Goal: Download file/media

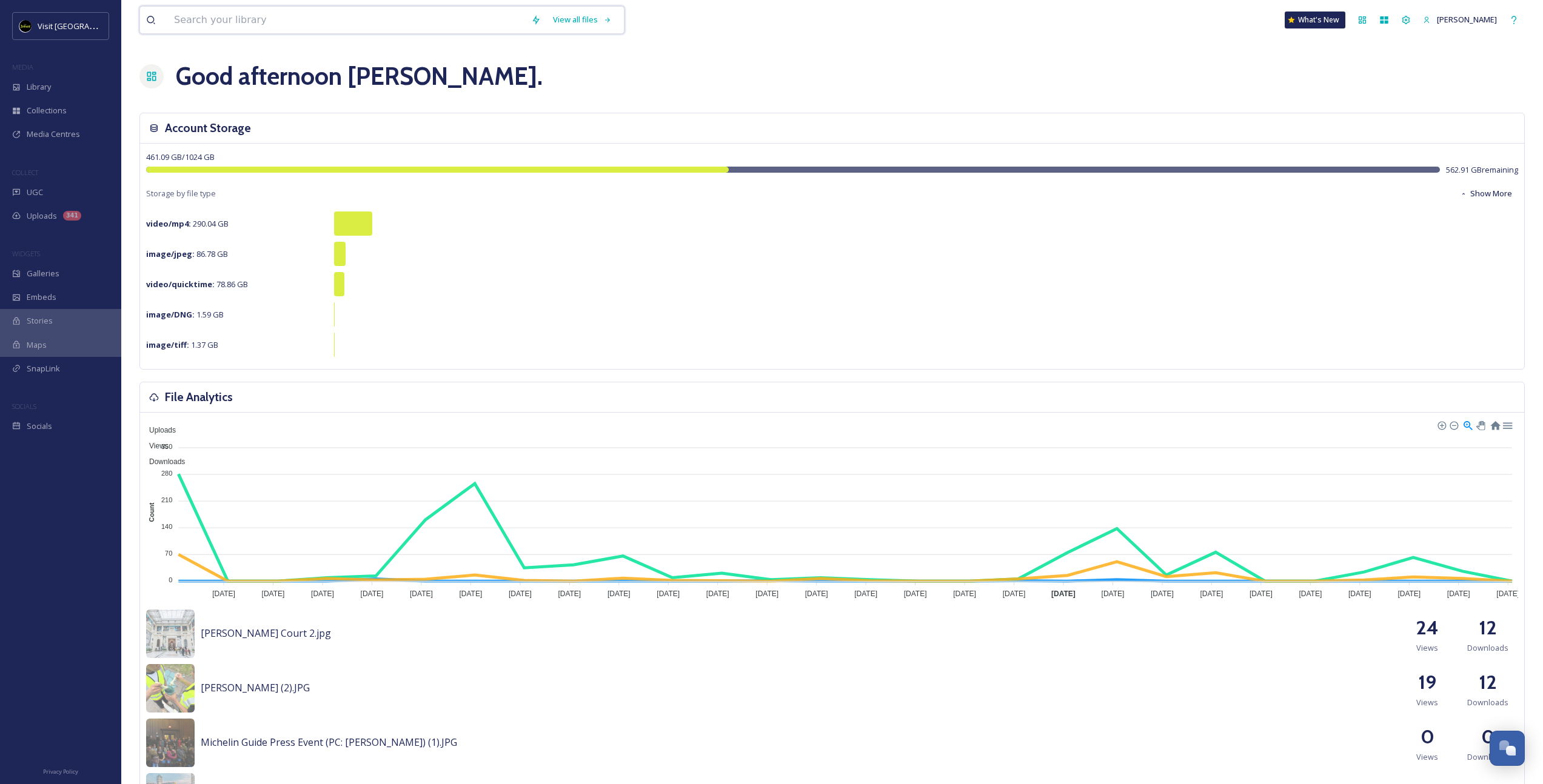
click at [234, 16] on input at bounding box center [346, 20] width 357 height 26
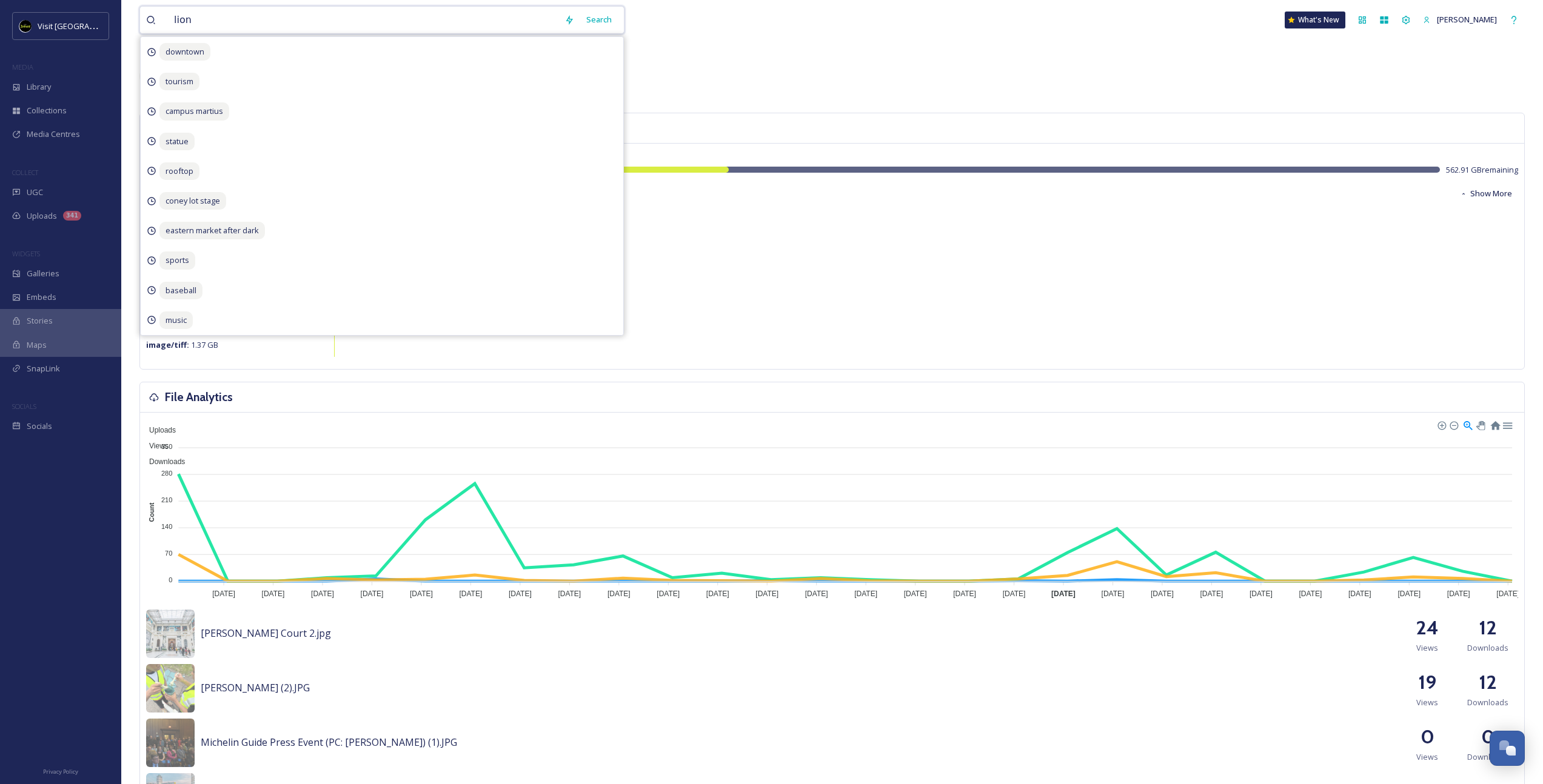
type input "lions"
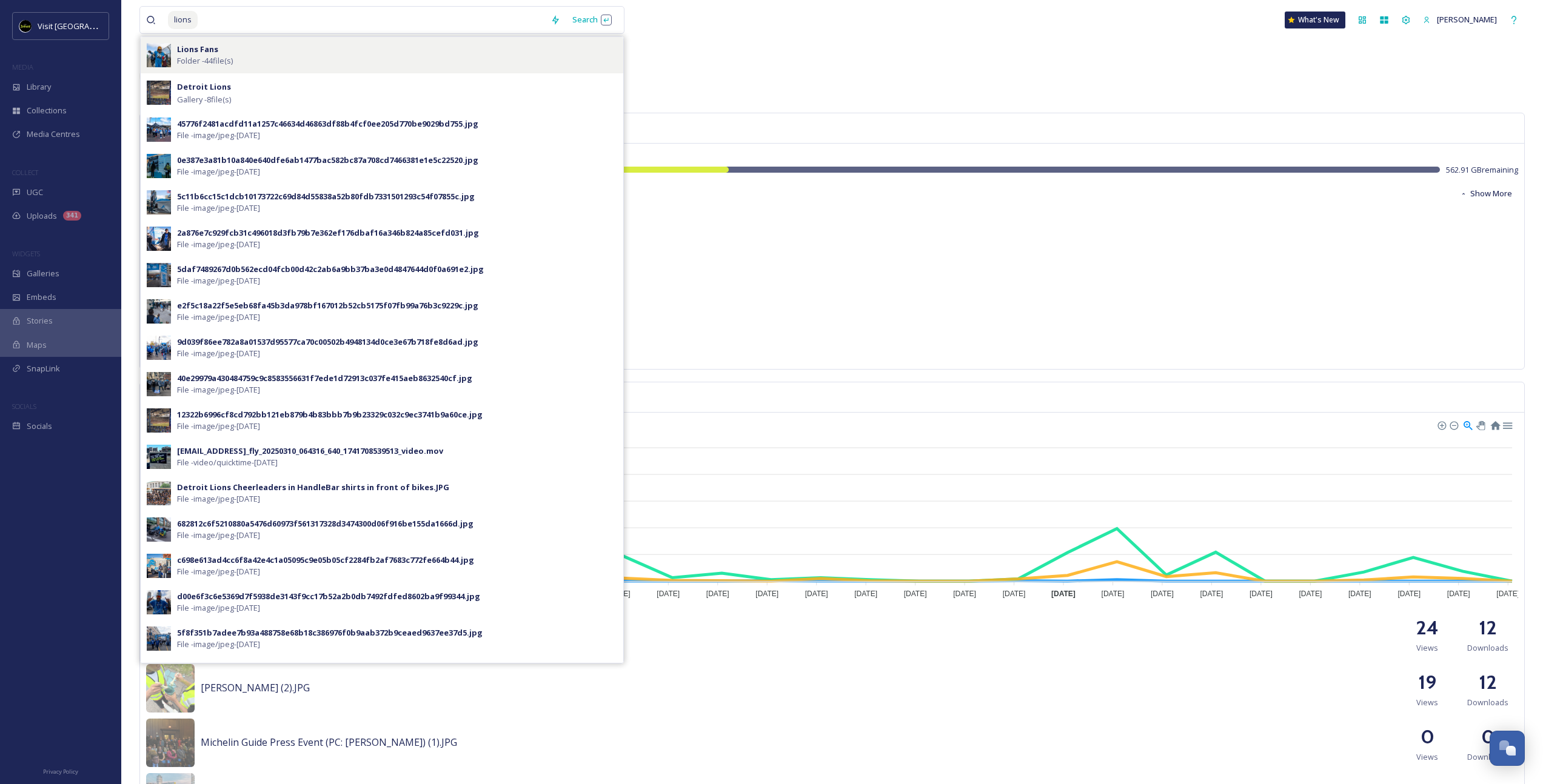
click at [228, 63] on span "Folder - 44 file(s)" at bounding box center [205, 61] width 55 height 11
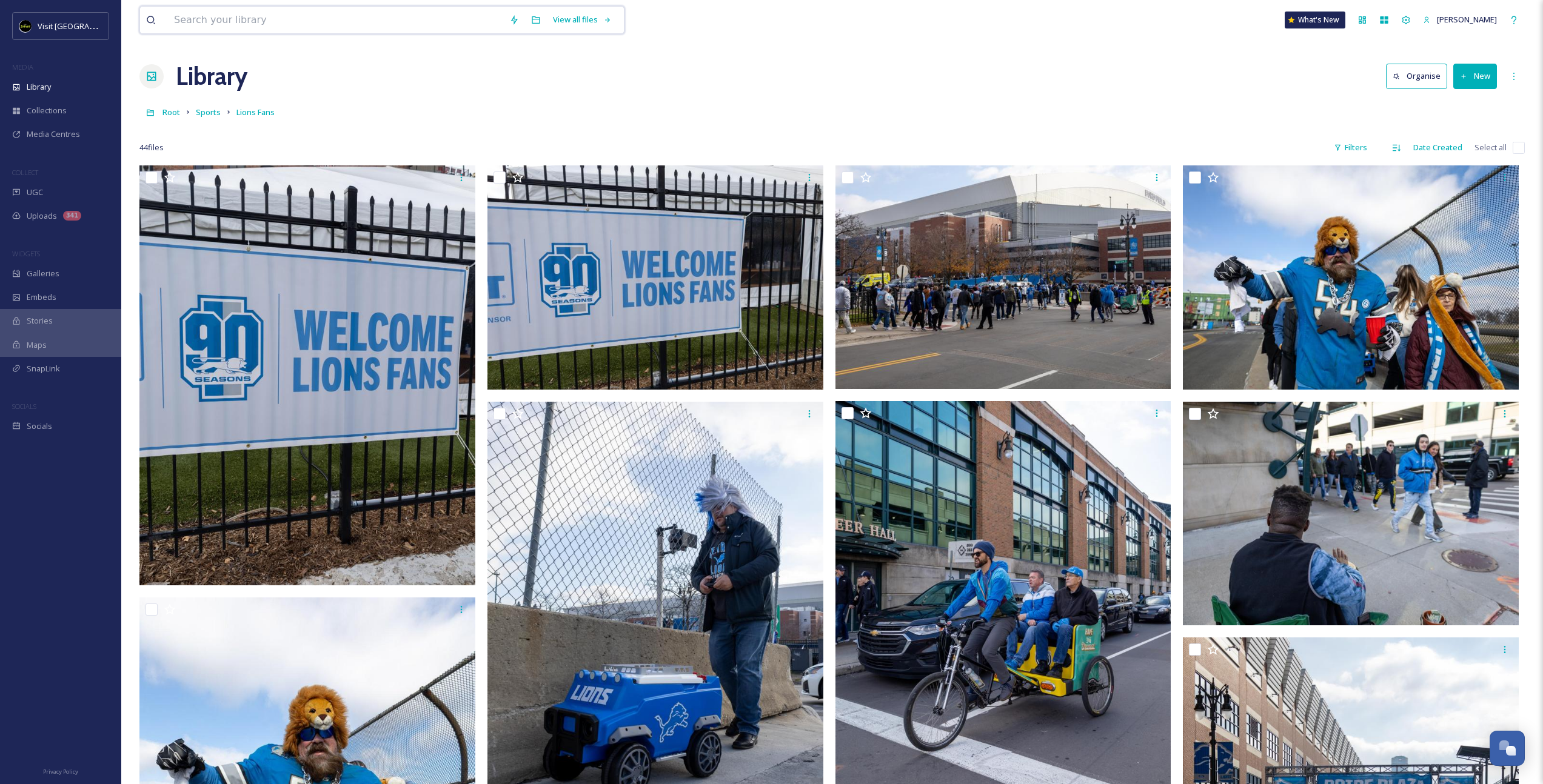
click at [291, 29] on input at bounding box center [335, 20] width 335 height 26
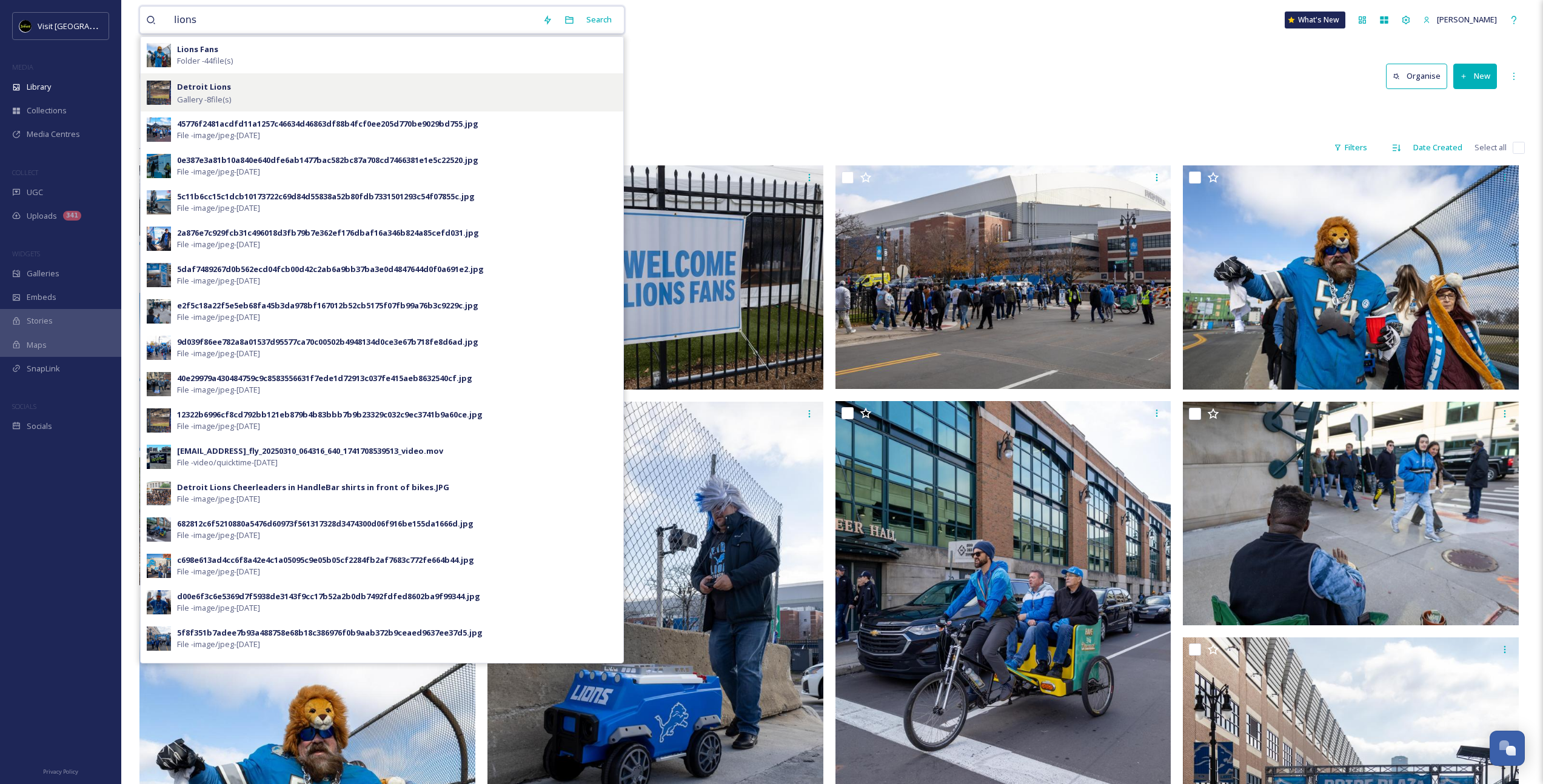
type input "lions"
click at [237, 90] on div "Detroit Lions Gallery - 8 file(s)" at bounding box center [397, 92] width 440 height 26
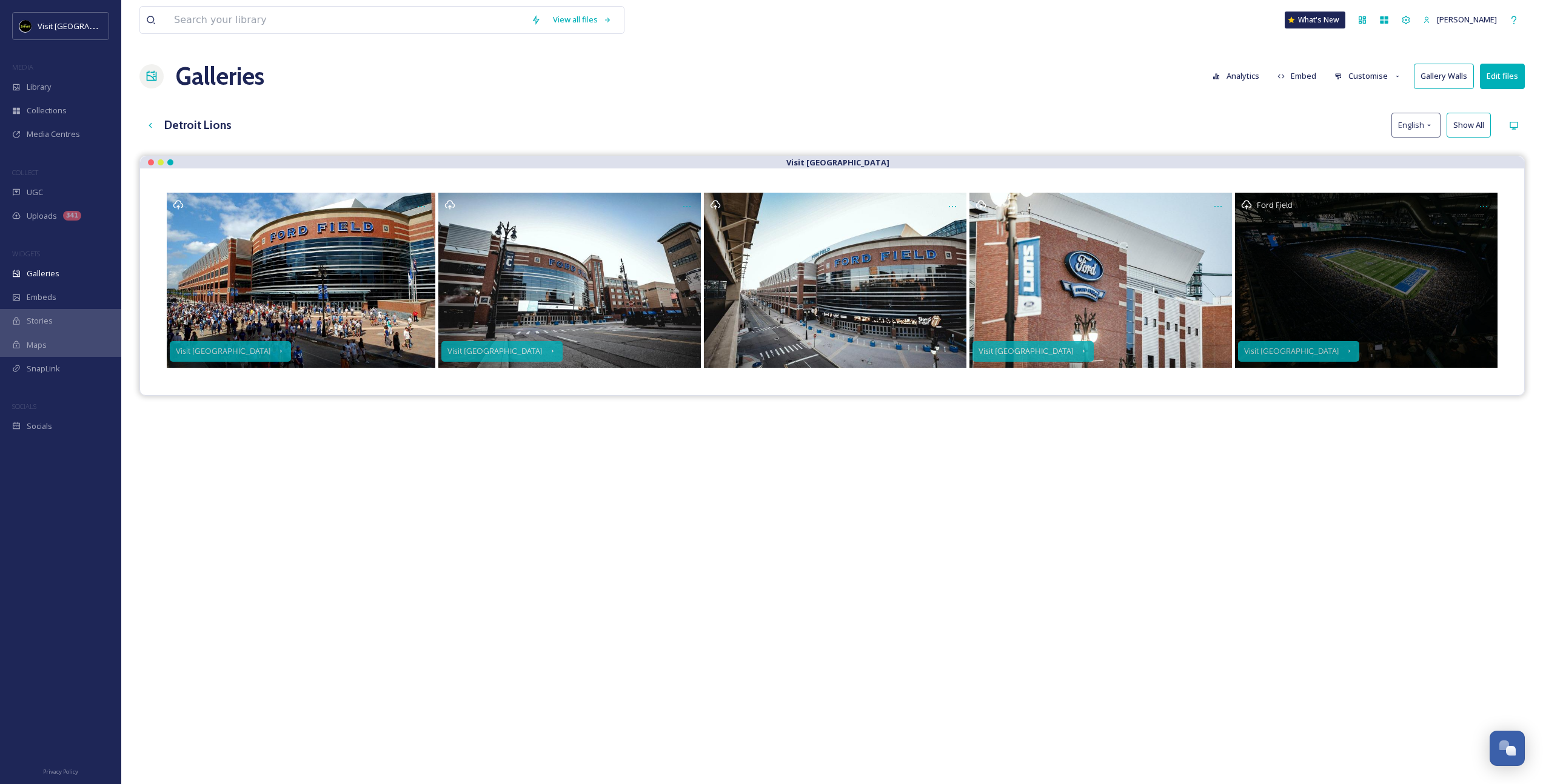
click at [1420, 271] on div "Ford Field" at bounding box center [1366, 280] width 263 height 175
click at [1360, 310] on div "Ford Field" at bounding box center [1366, 280] width 263 height 175
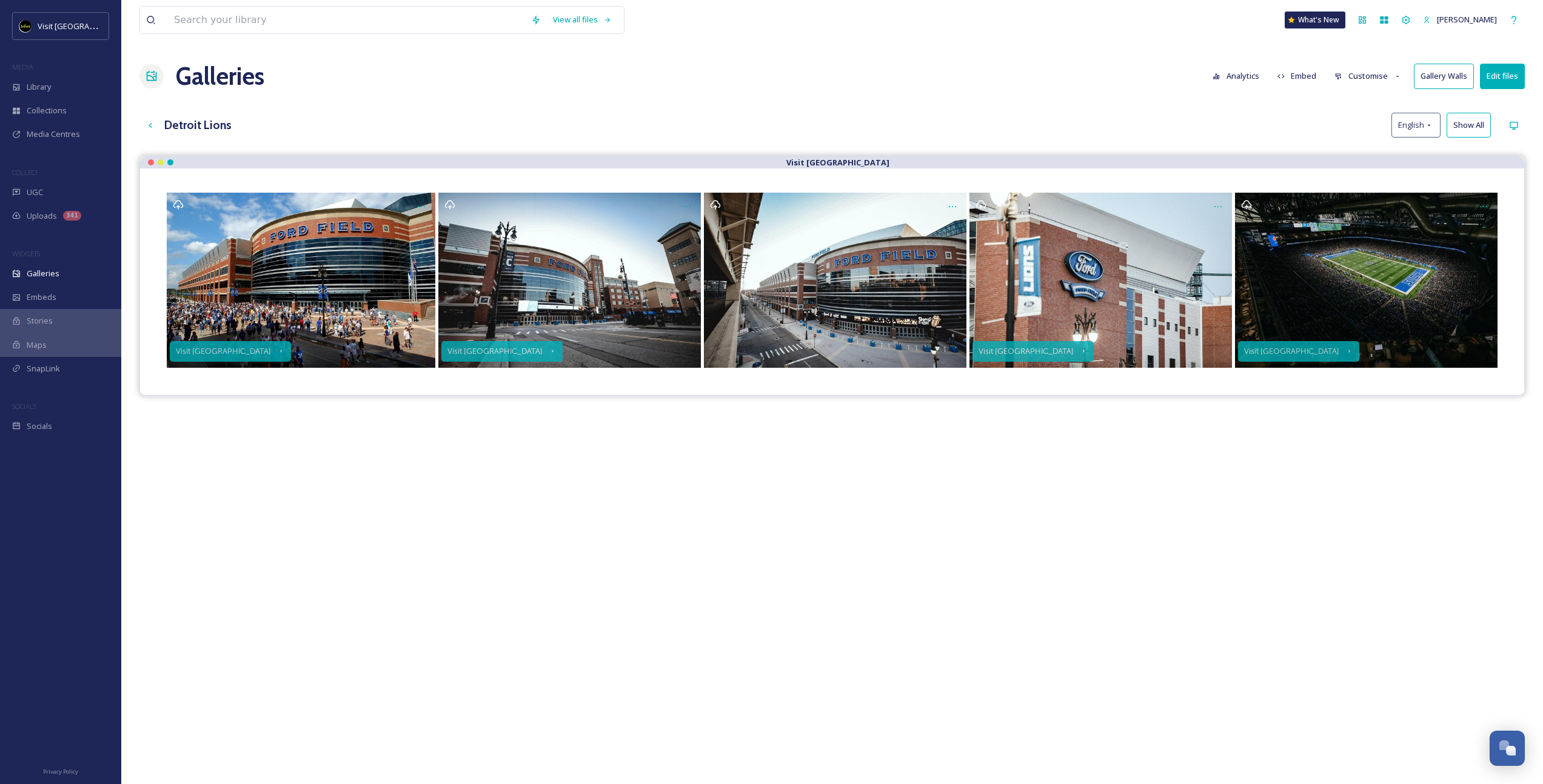
click at [1241, 440] on div "Visit [GEOGRAPHIC_DATA] Visit [GEOGRAPHIC_DATA] Visit [GEOGRAPHIC_DATA] Visit […" at bounding box center [832, 548] width 1385 height 784
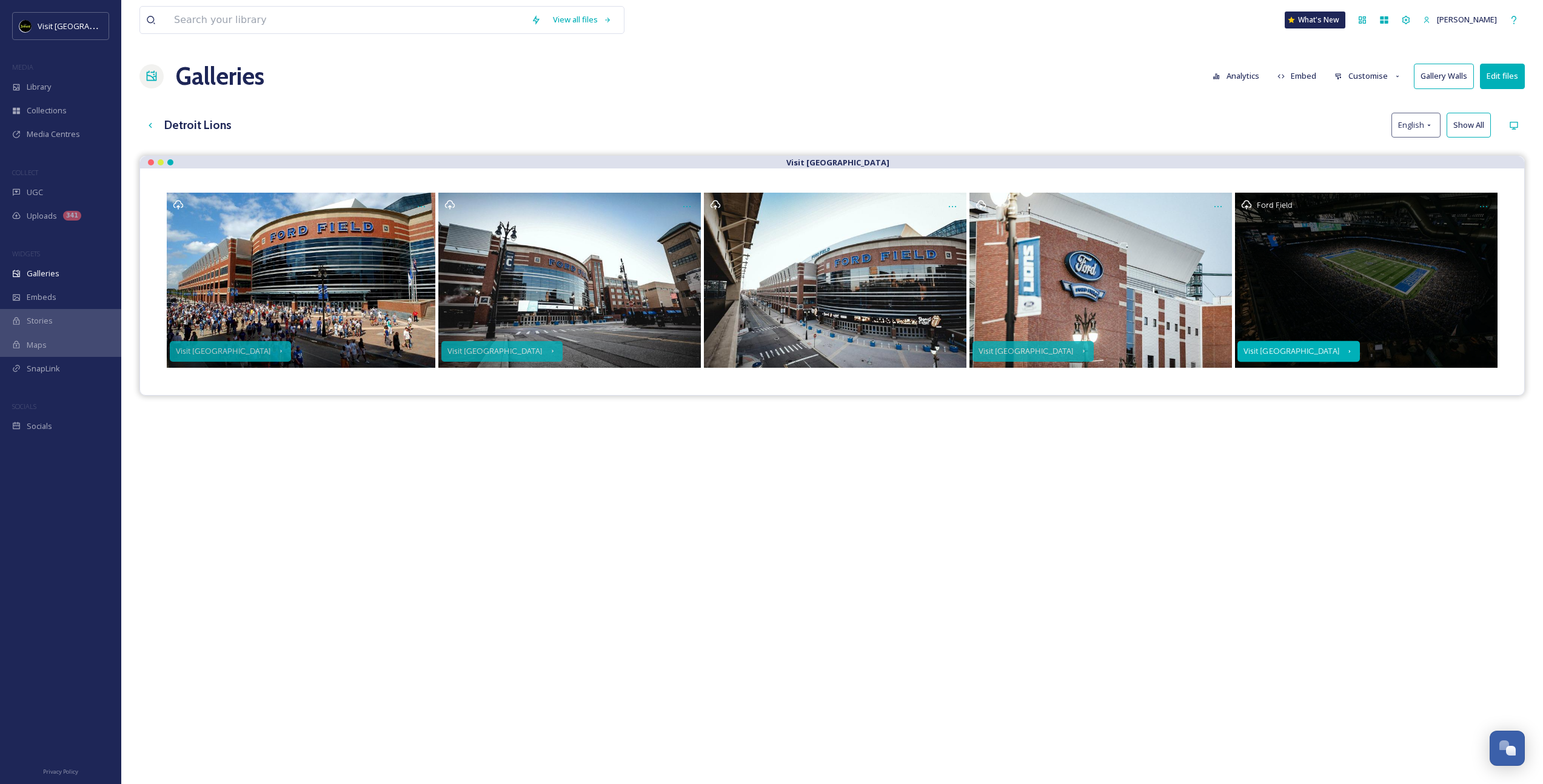
click at [1276, 354] on div "Visit [GEOGRAPHIC_DATA]" at bounding box center [1291, 351] width 96 height 9
click at [1250, 212] on div "Ford Field" at bounding box center [1366, 280] width 263 height 175
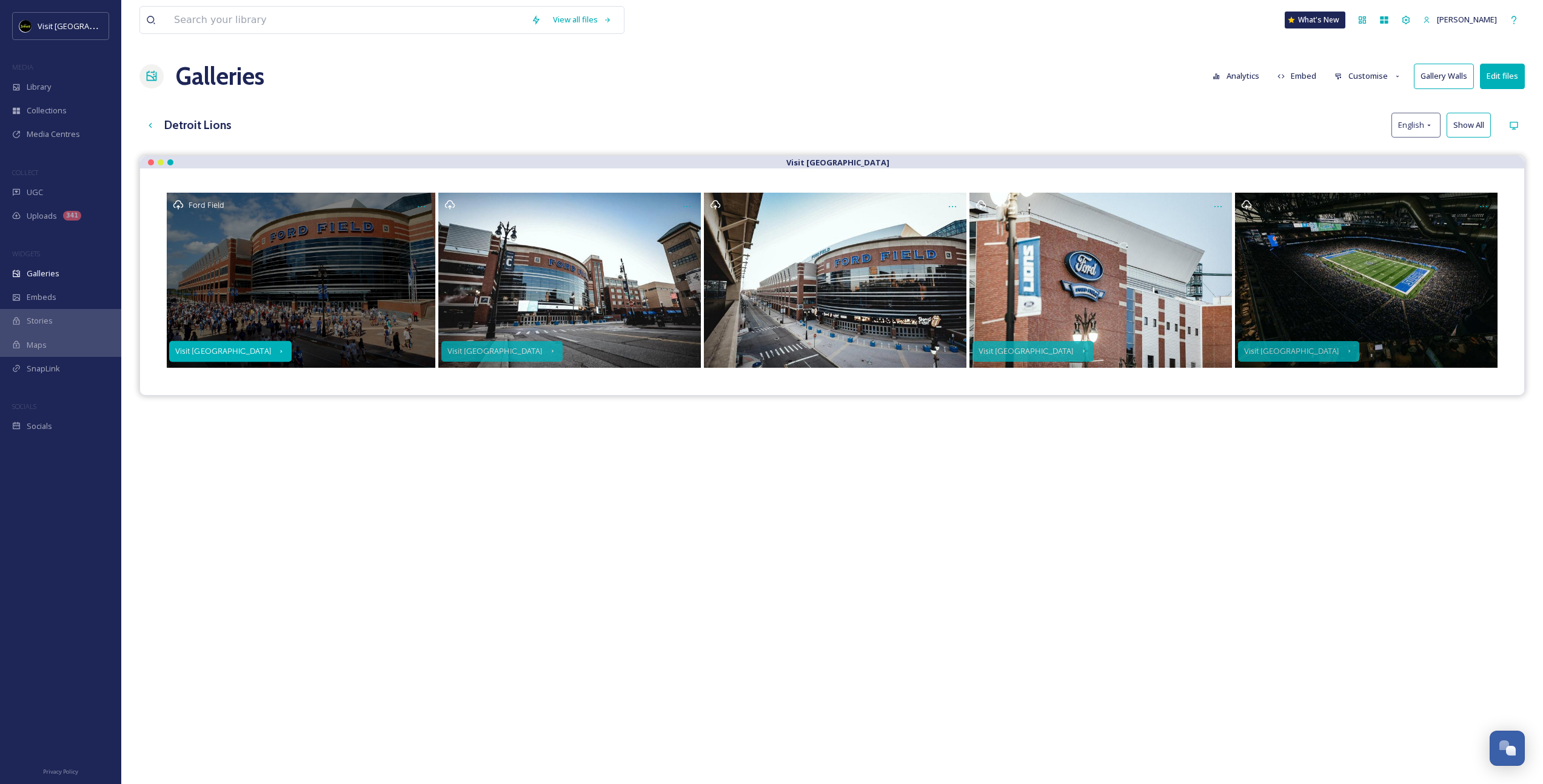
click at [205, 348] on div "Visit [GEOGRAPHIC_DATA]" at bounding box center [224, 351] width 96 height 9
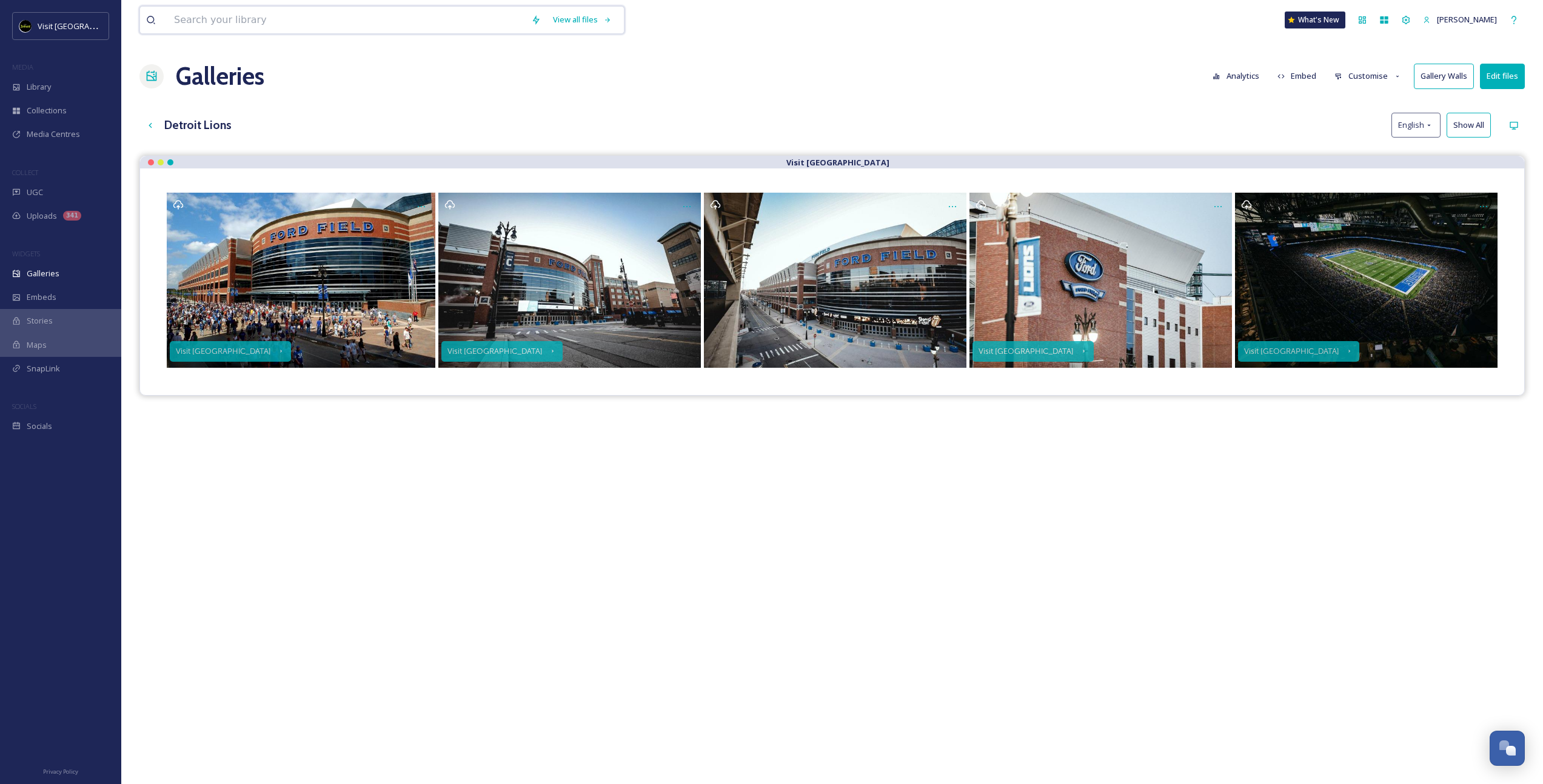
click at [241, 19] on input at bounding box center [346, 20] width 357 height 26
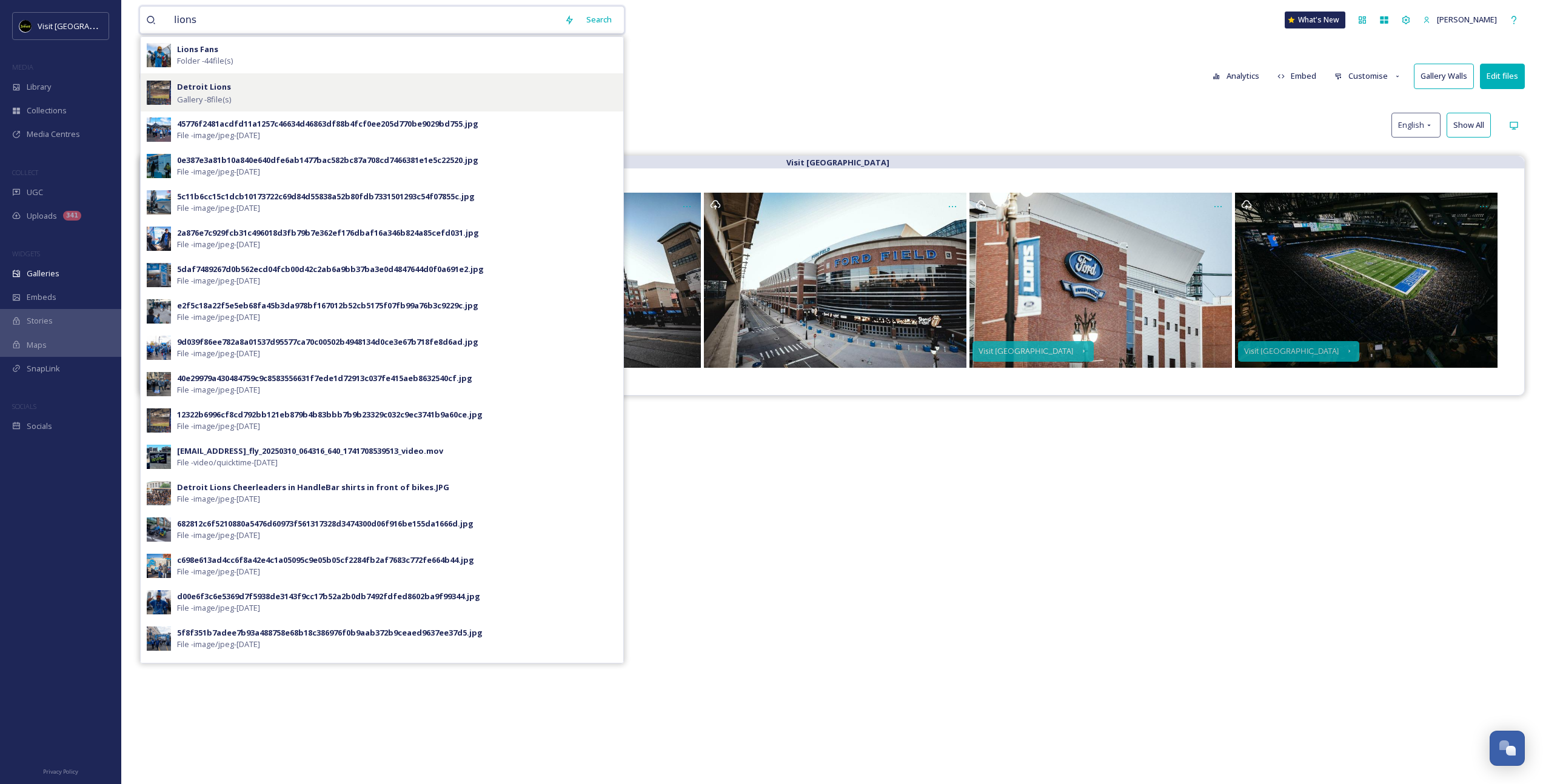
type input "lions"
click at [256, 88] on div "Detroit Lions Gallery - 8 file(s)" at bounding box center [397, 92] width 440 height 26
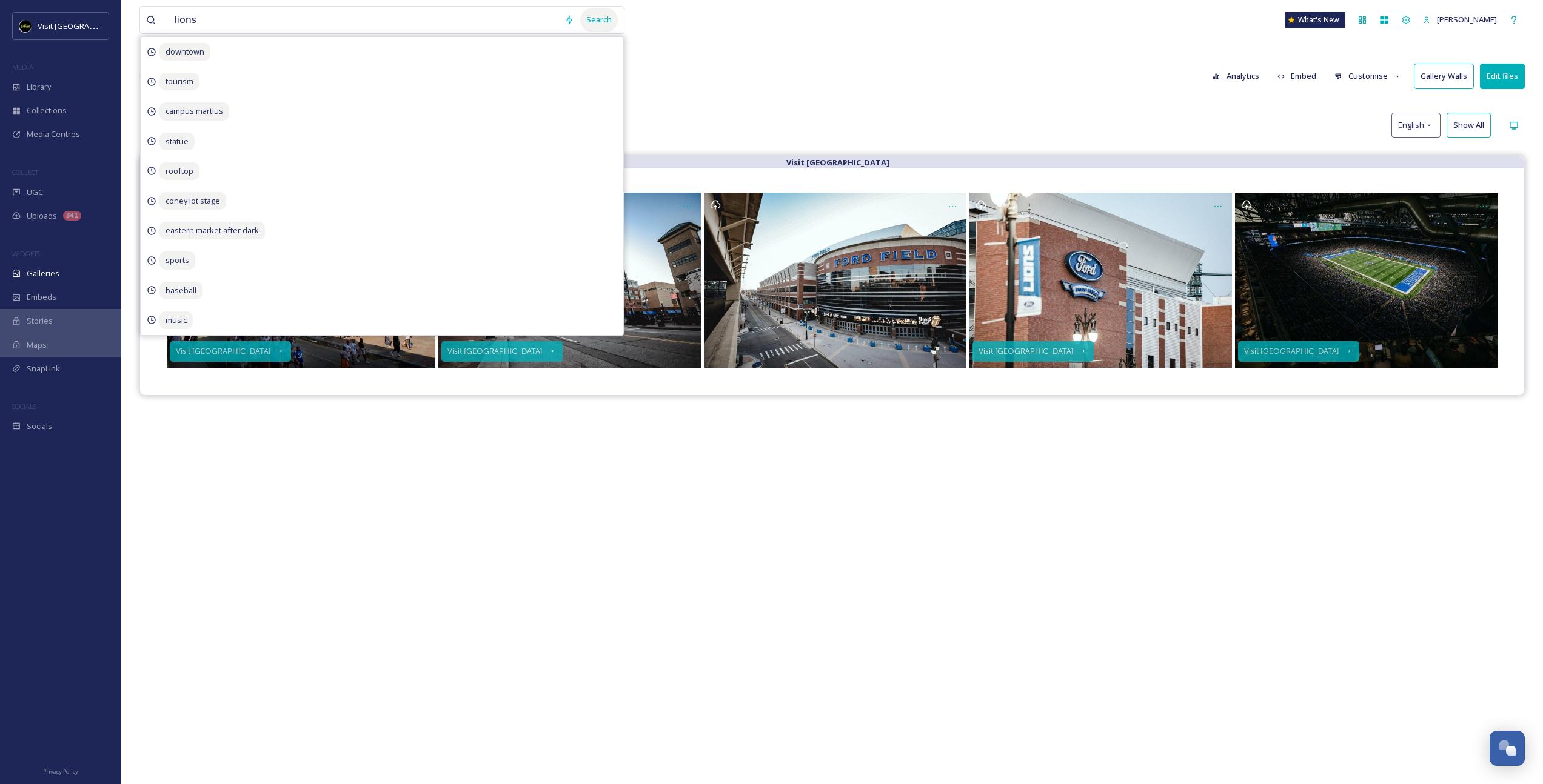
click at [607, 18] on div "Search" at bounding box center [599, 20] width 38 height 24
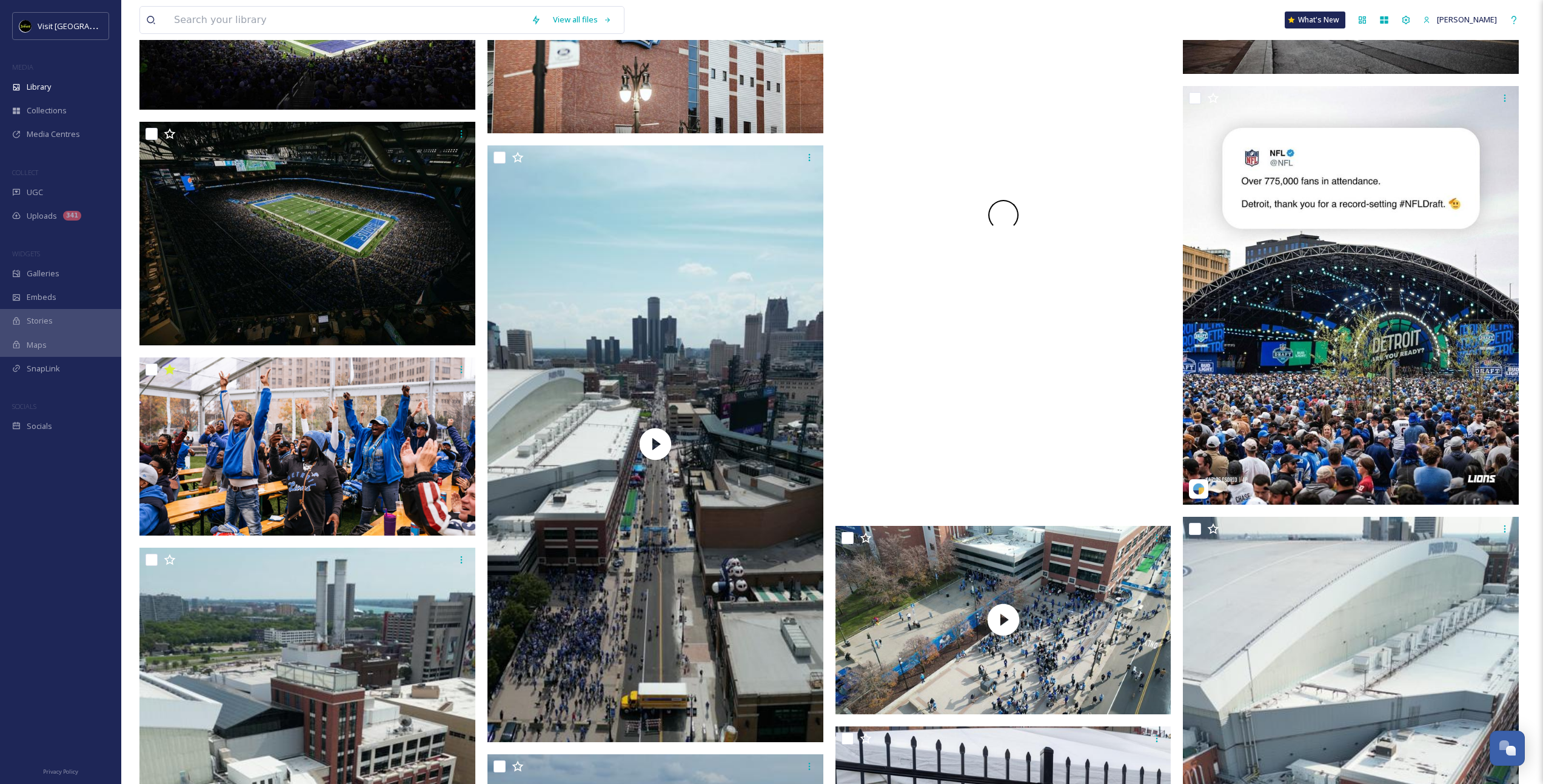
scroll to position [1264, 0]
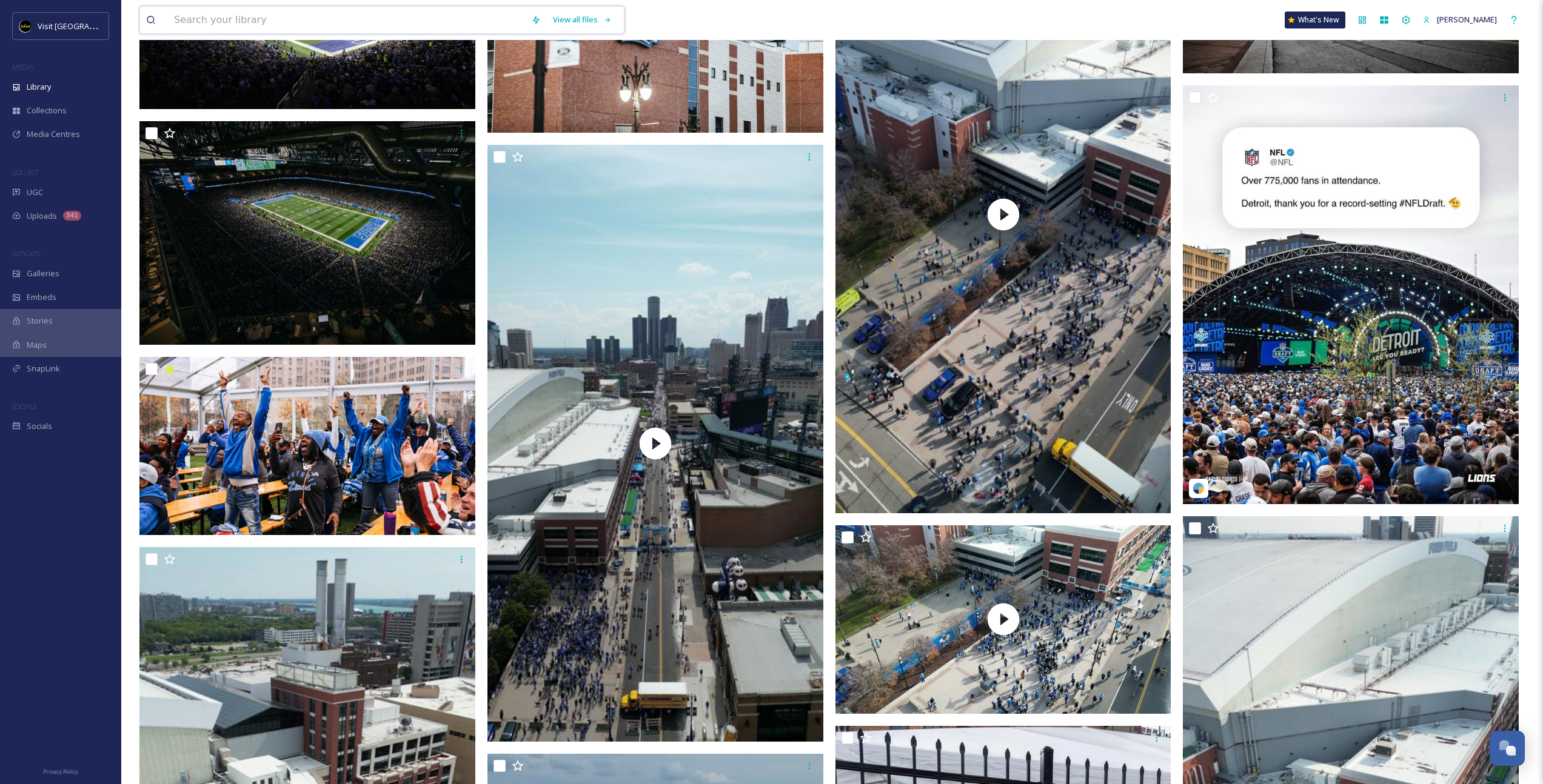
click at [312, 18] on input at bounding box center [346, 20] width 357 height 26
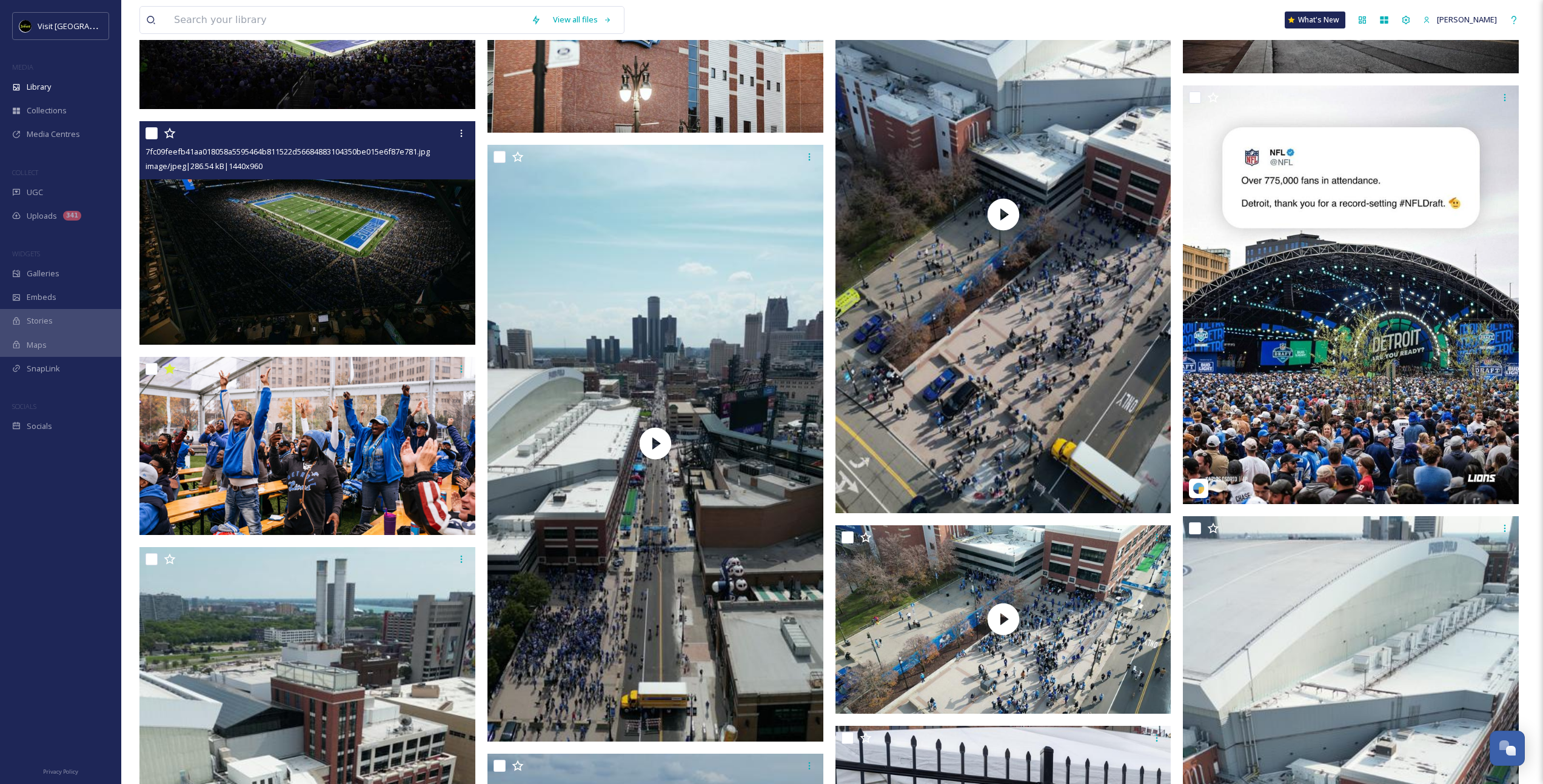
click at [314, 247] on img at bounding box center [307, 234] width 336 height 224
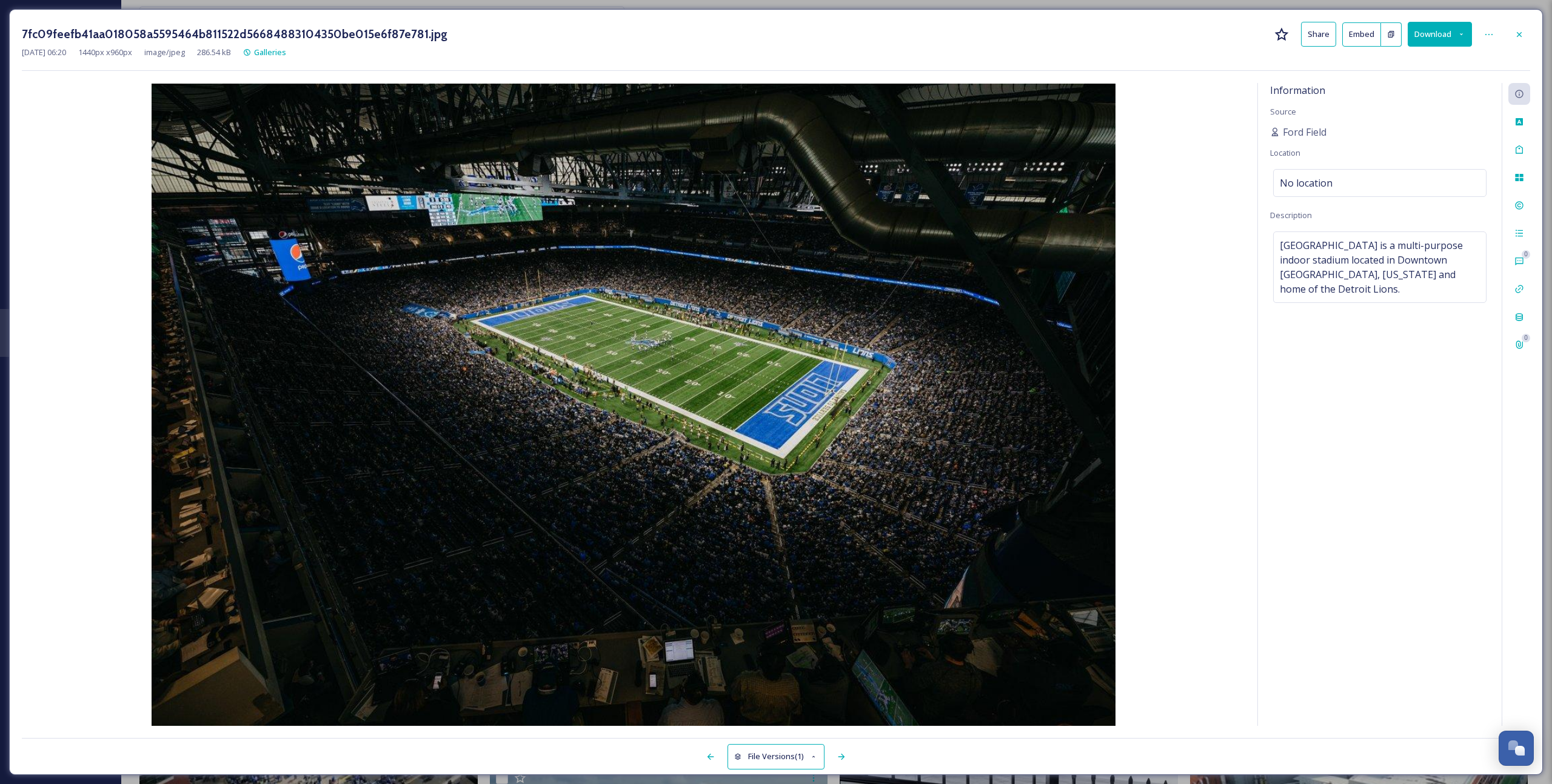
click at [1426, 41] on button "Download" at bounding box center [1439, 34] width 64 height 25
click at [1401, 59] on span "Download Original (1440 x 960)" at bounding box center [1408, 61] width 110 height 11
click at [1032, 51] on div "[DATE] 06:20 1440 px x 960 px image/jpeg 286.54 kB Galleries" at bounding box center [776, 52] width 1508 height 11
click at [1520, 34] on icon at bounding box center [1519, 34] width 10 height 10
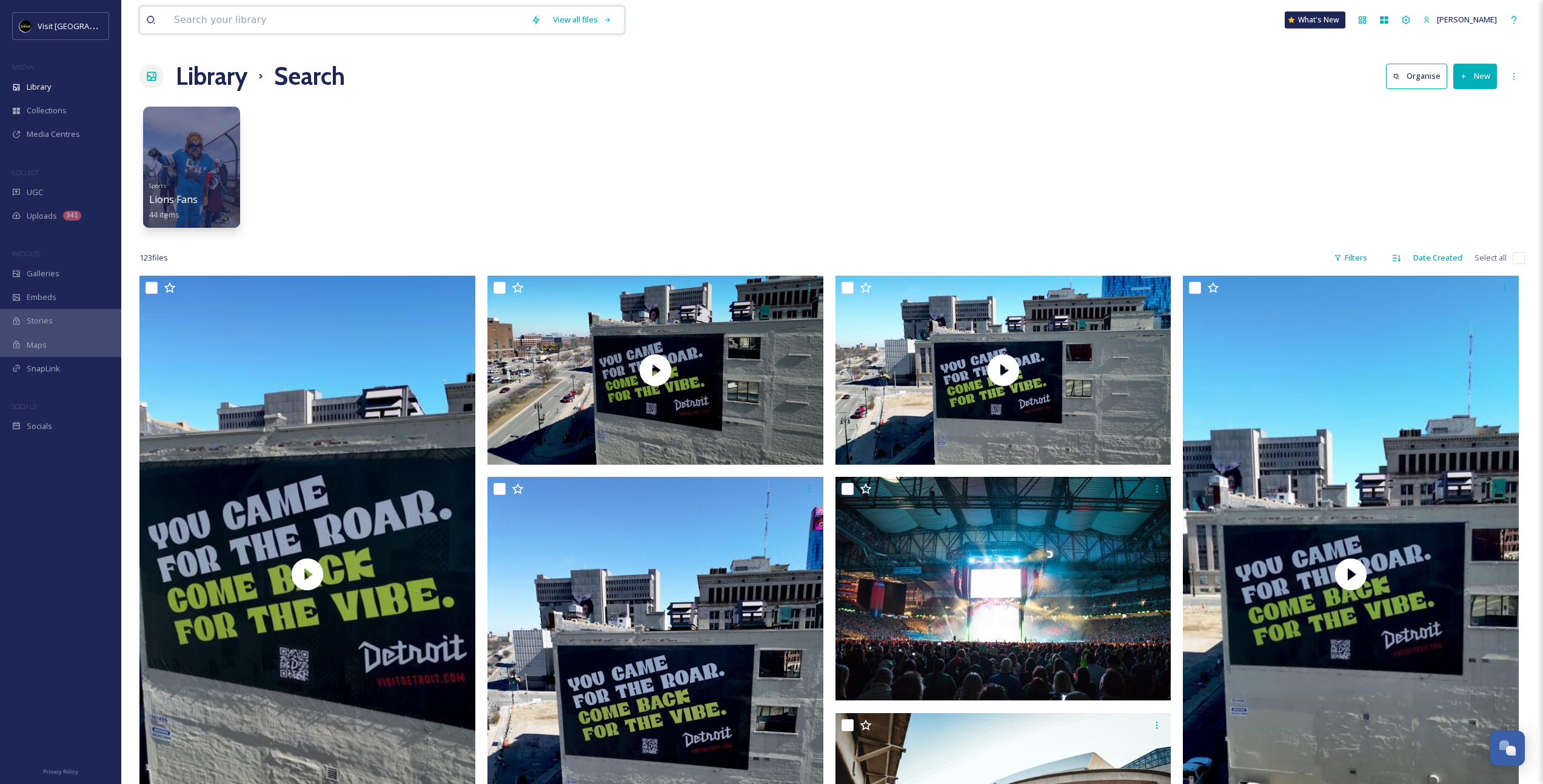
click at [275, 18] on input at bounding box center [346, 20] width 357 height 26
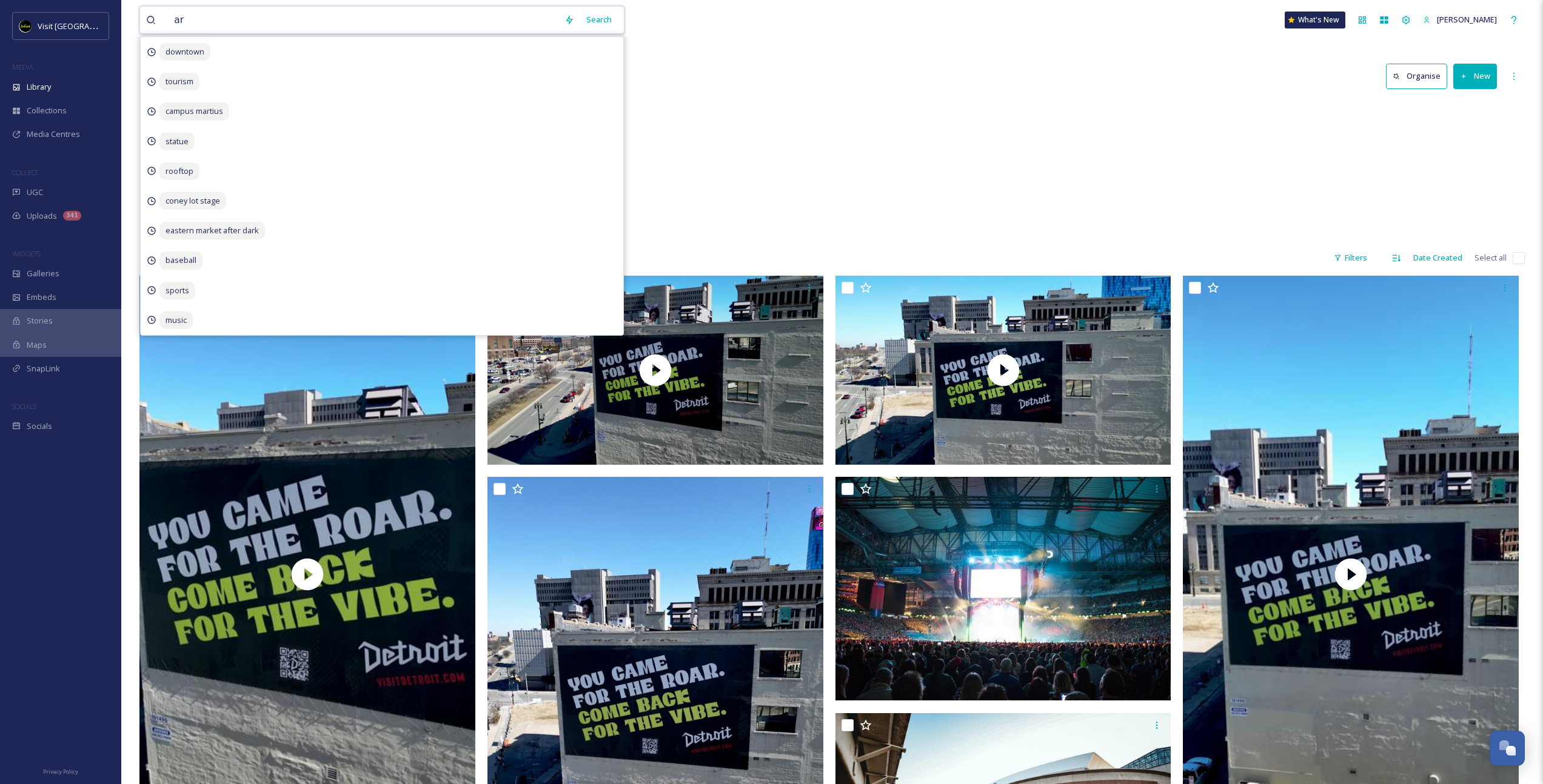
type input "art"
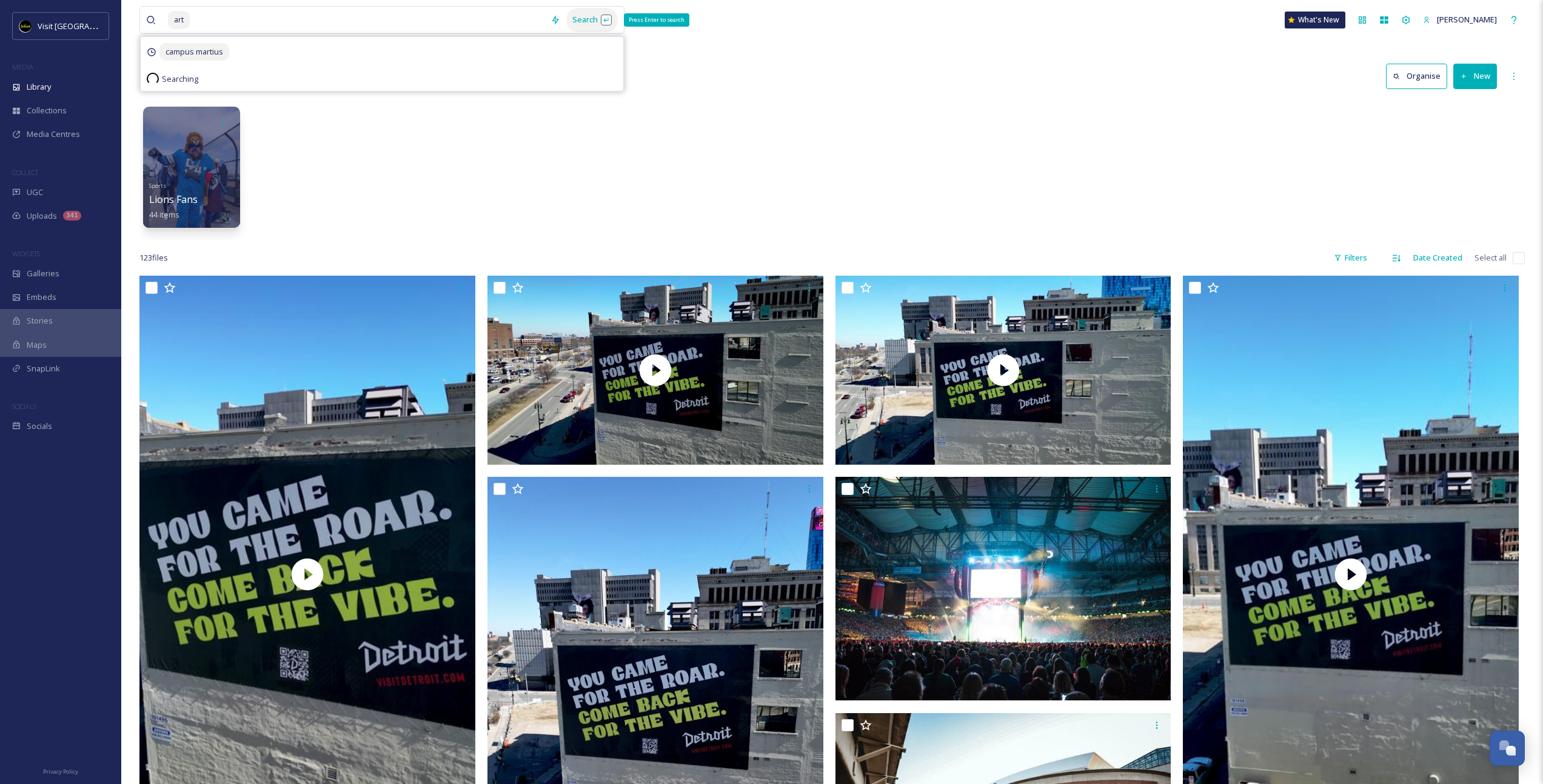
click at [573, 20] on div "Search Press Enter to search" at bounding box center [592, 20] width 51 height 24
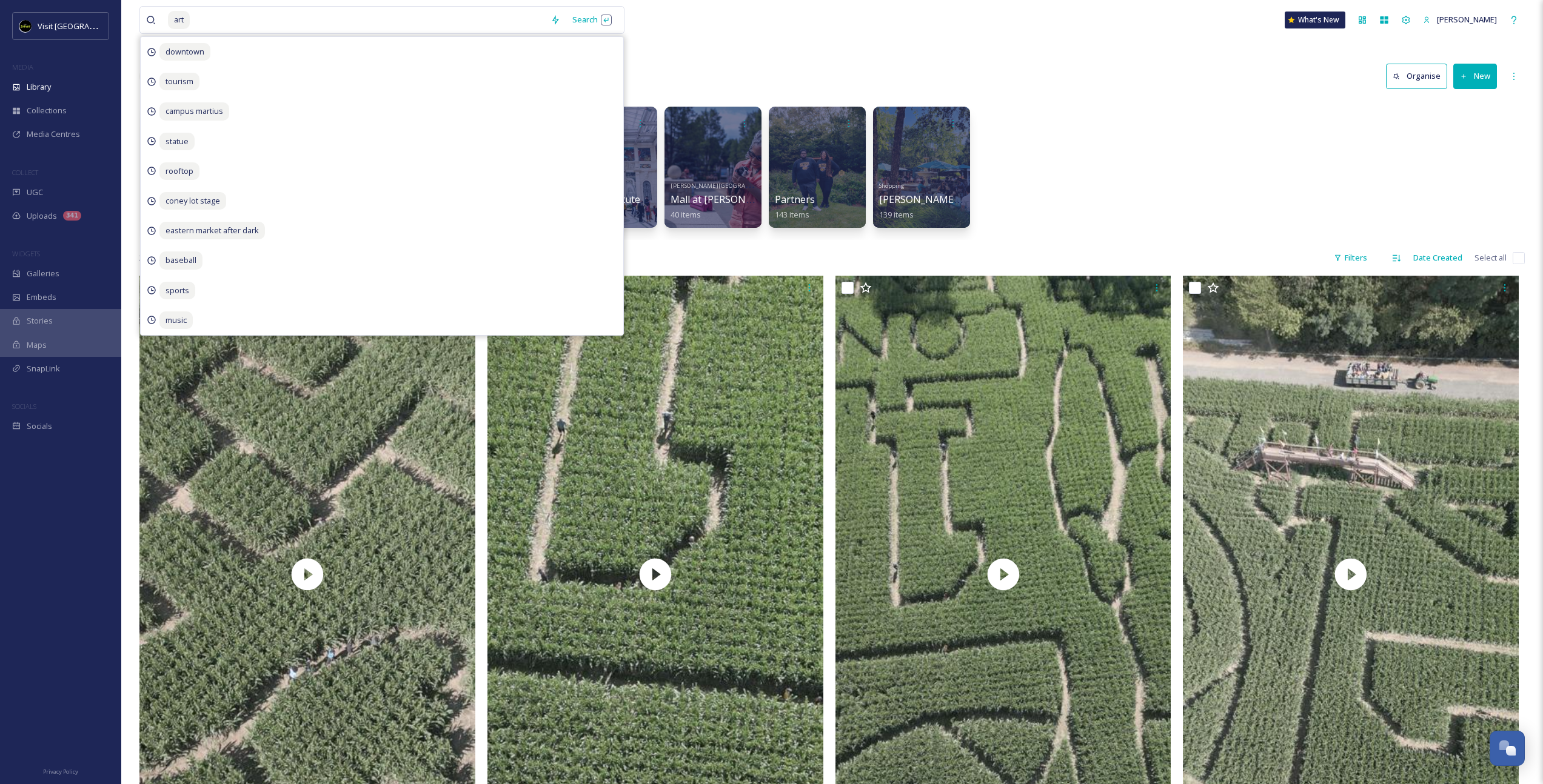
click at [747, 76] on div "Library Search Organise New" at bounding box center [832, 76] width 1385 height 36
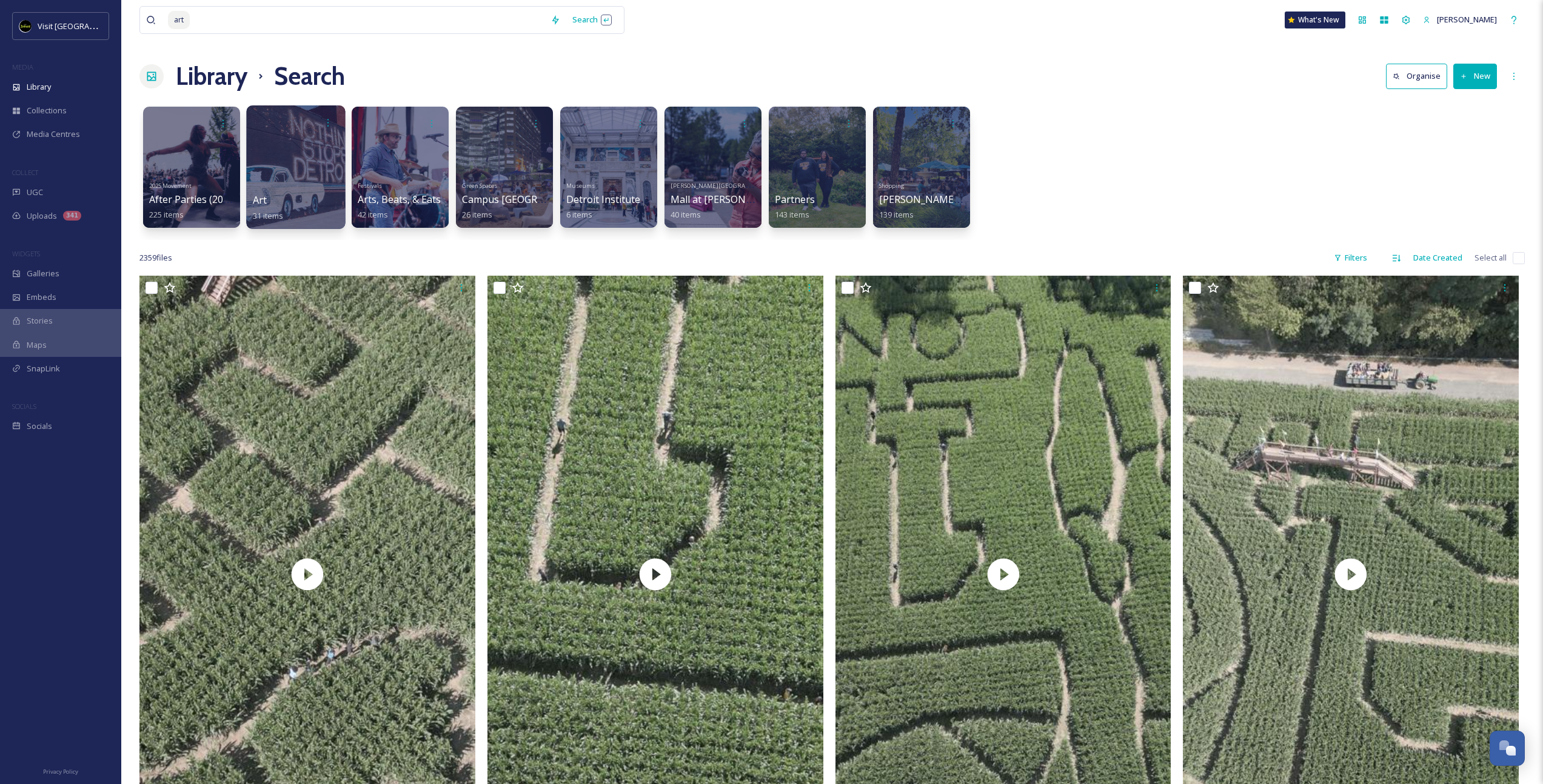
click at [284, 156] on div at bounding box center [296, 167] width 99 height 123
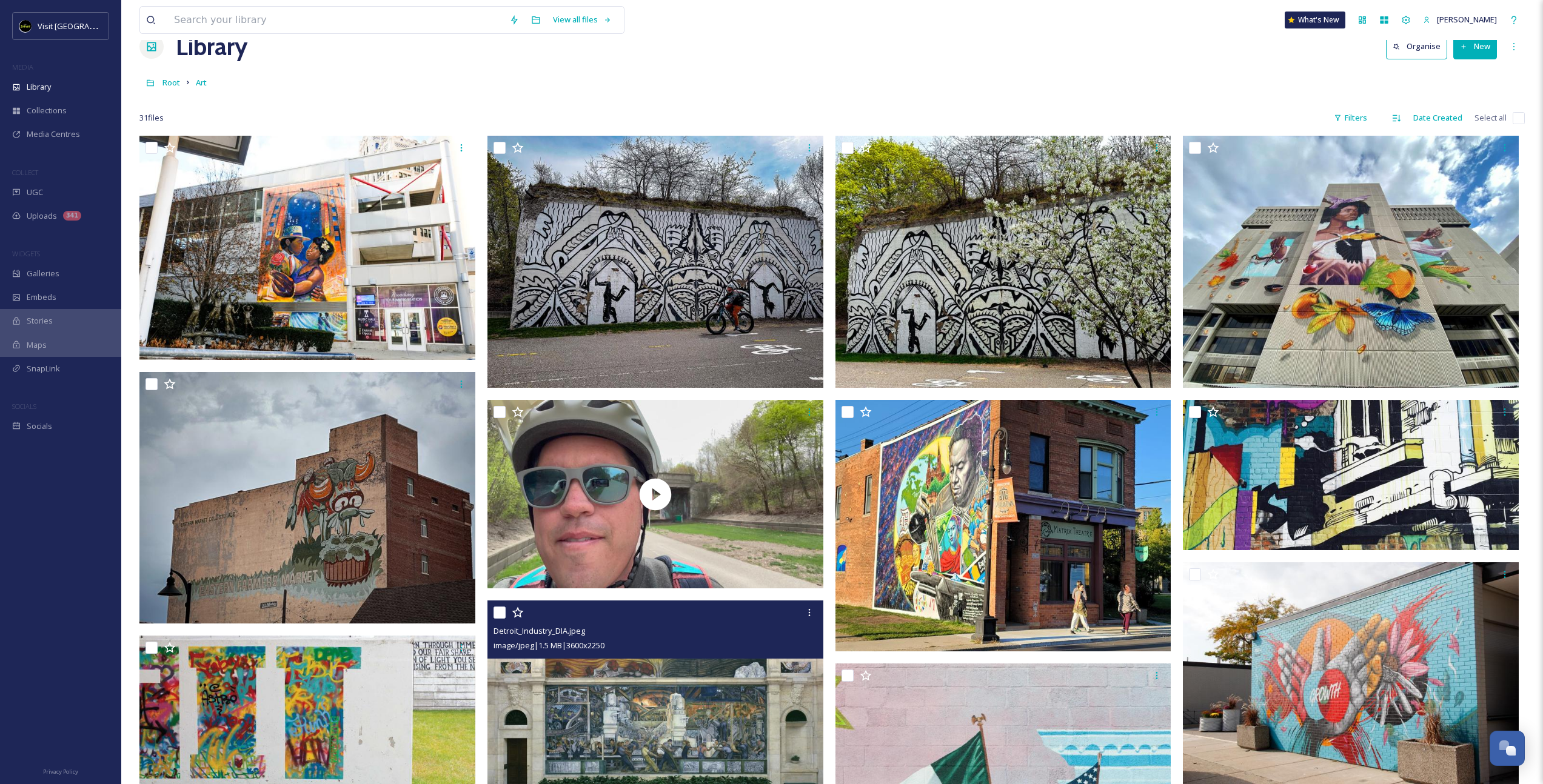
scroll to position [315, 0]
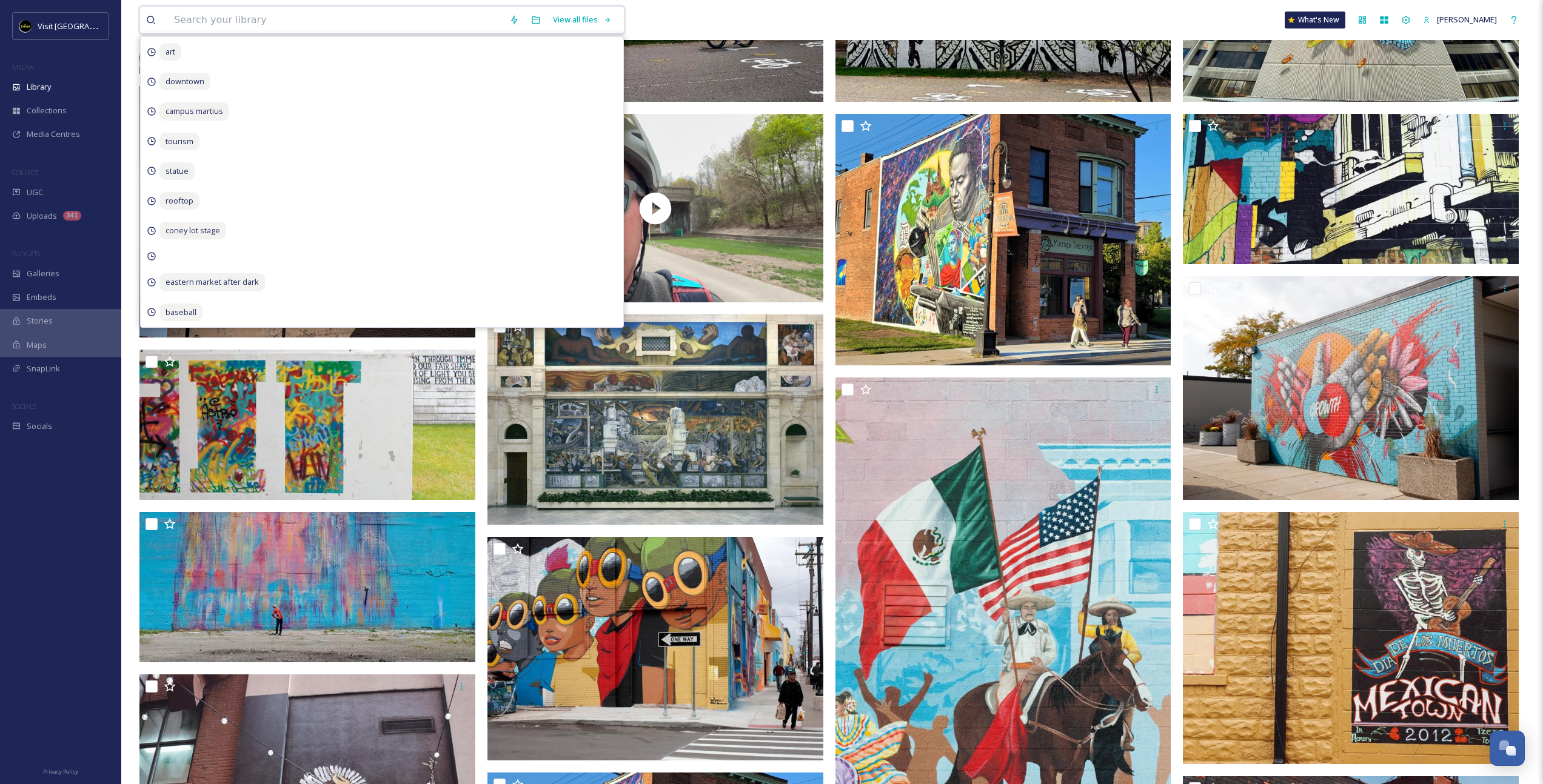
click at [347, 16] on input at bounding box center [335, 20] width 335 height 26
type input "tourism"
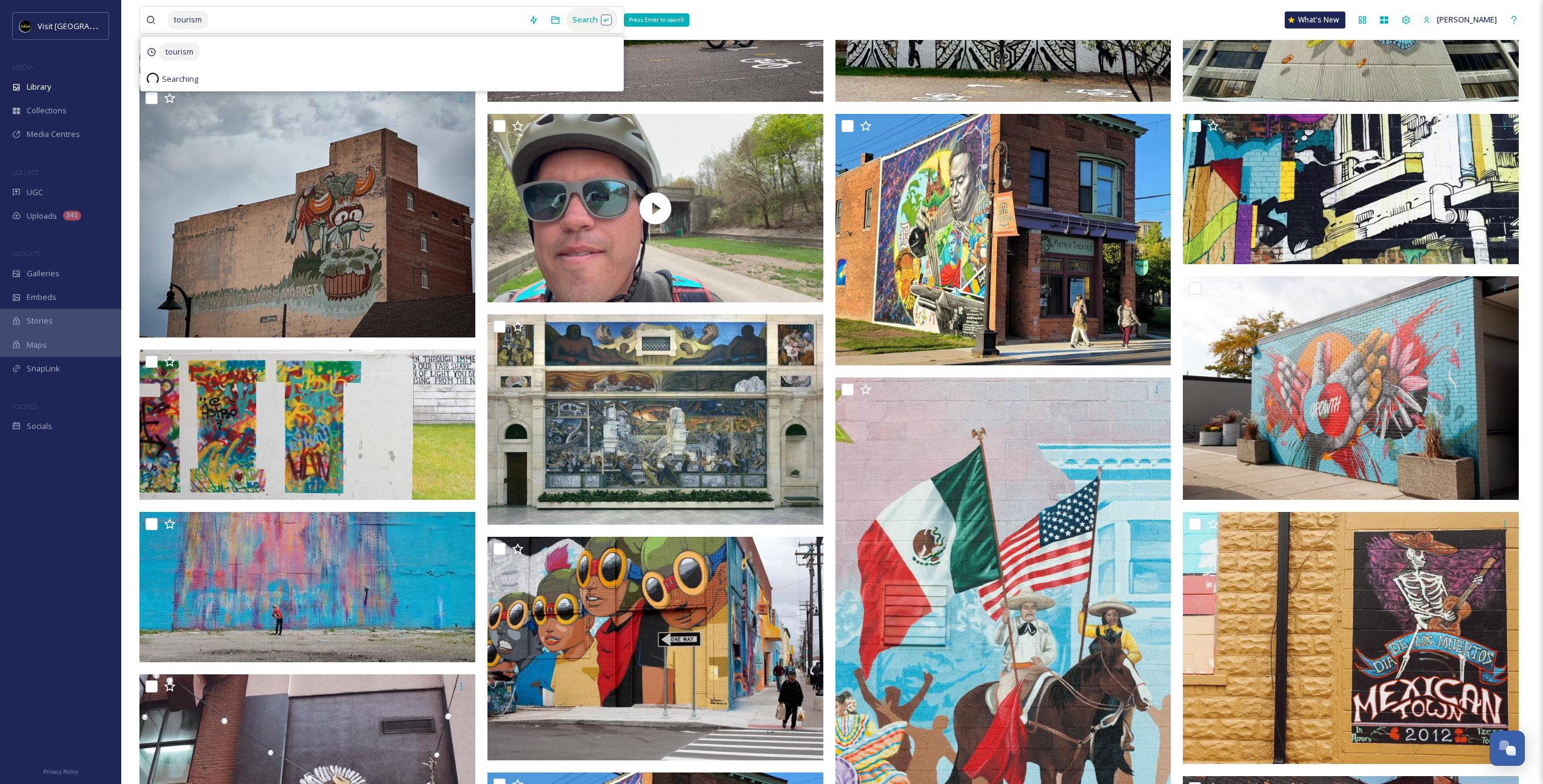
click at [576, 19] on div "Search Press Enter to search" at bounding box center [592, 20] width 51 height 24
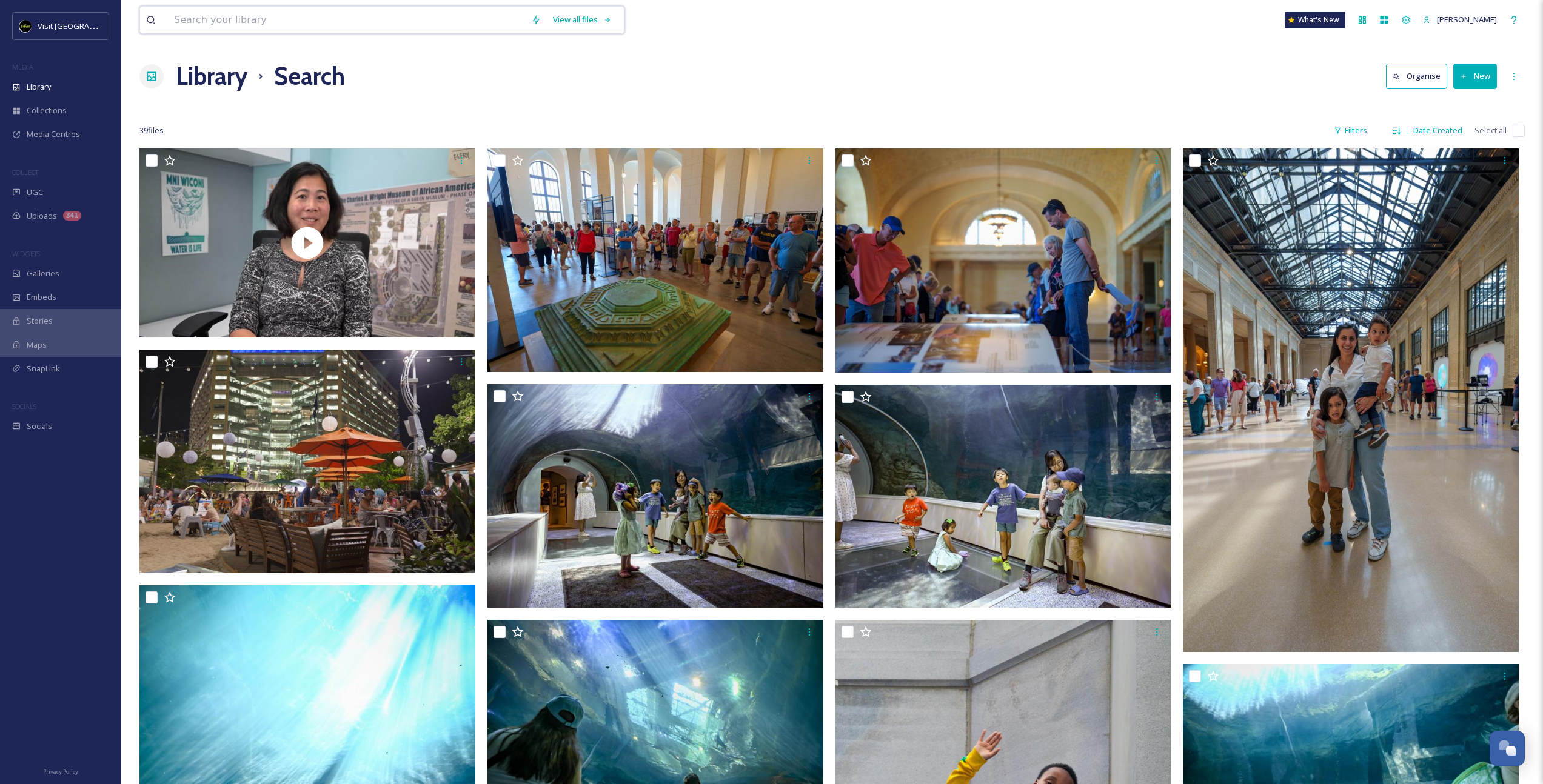
click at [189, 15] on input at bounding box center [346, 20] width 357 height 26
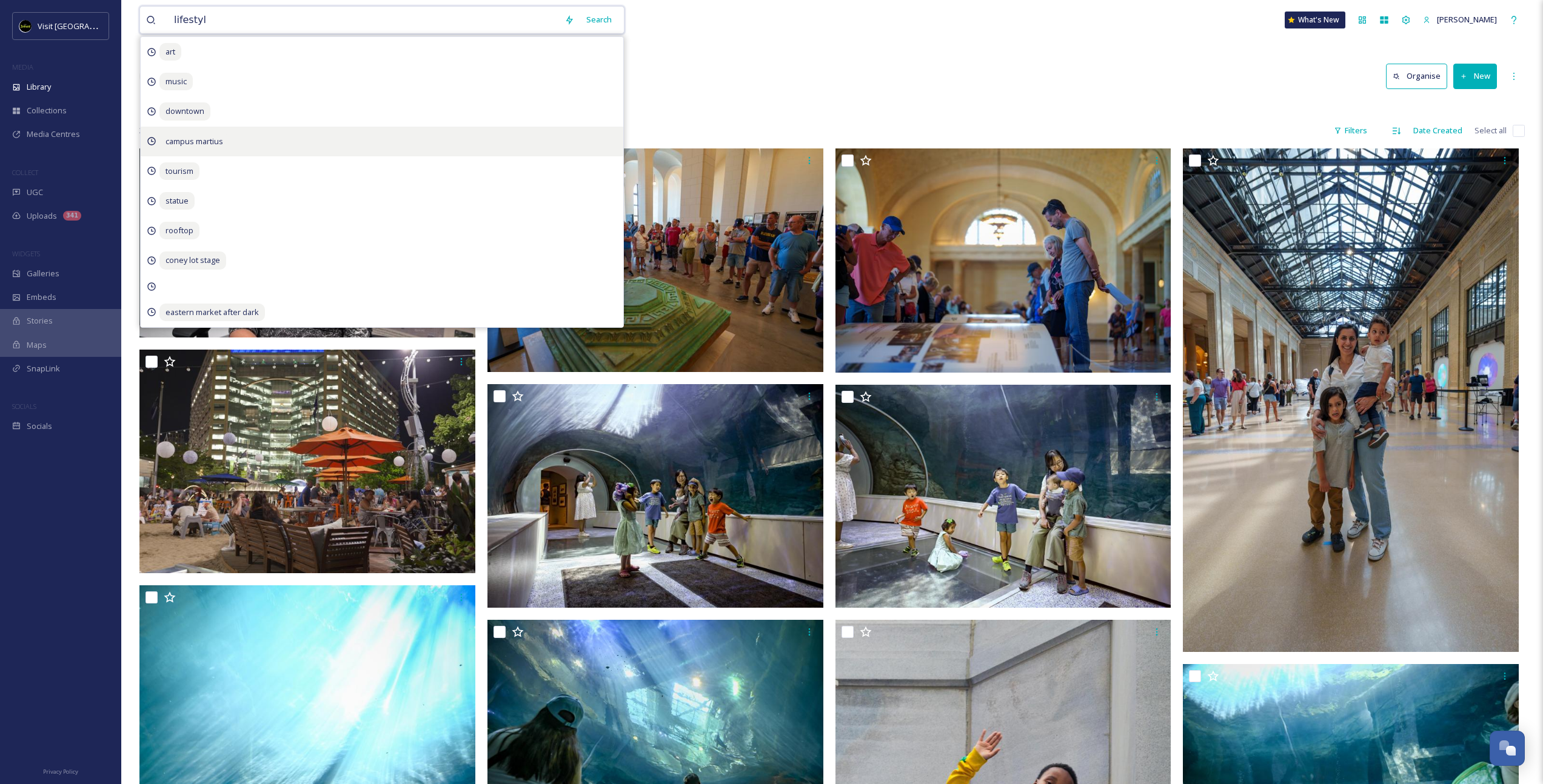
type input "lifestyle"
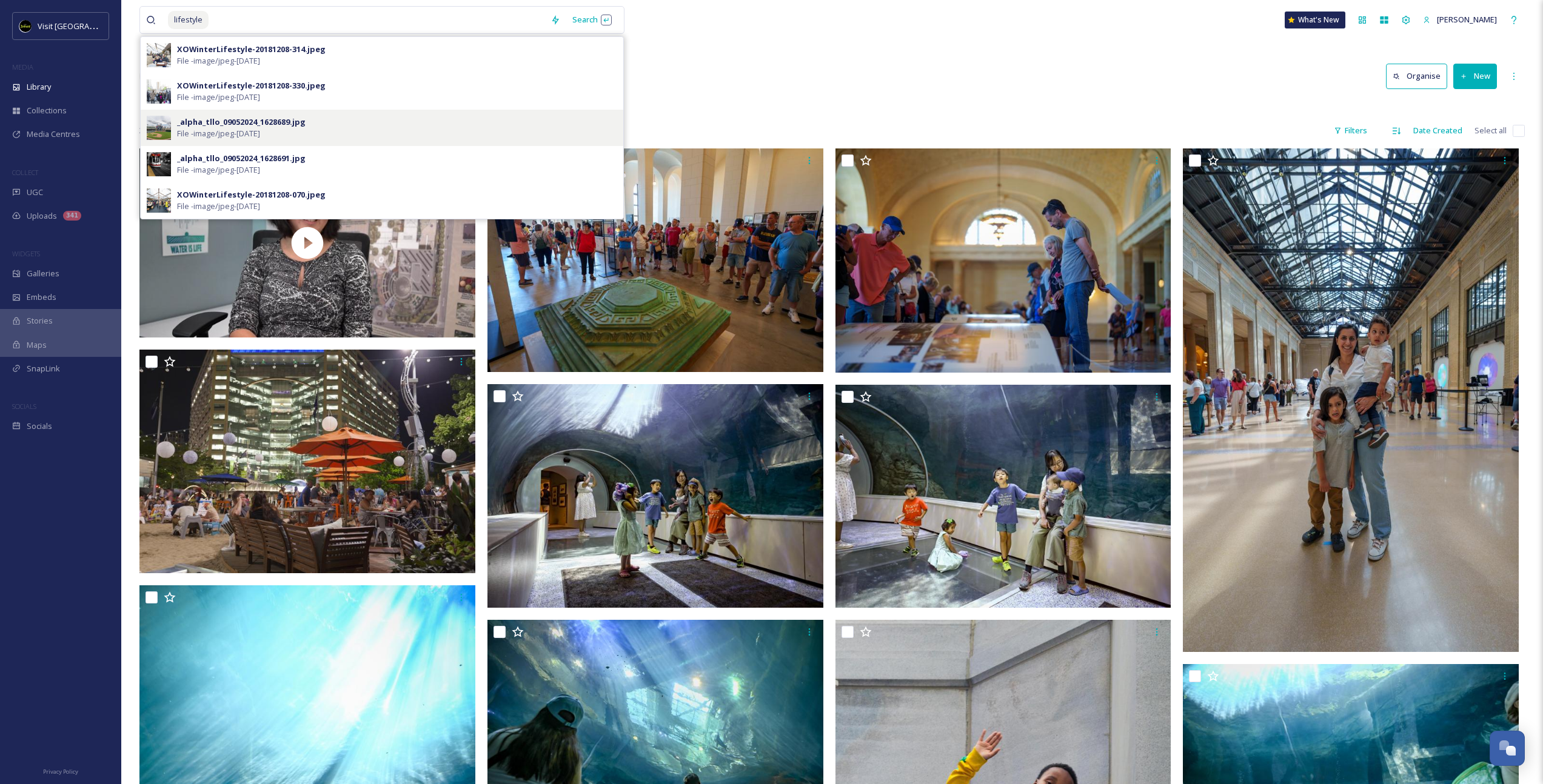
click at [238, 139] on span "File - image/jpeg - [DATE]" at bounding box center [219, 133] width 83 height 11
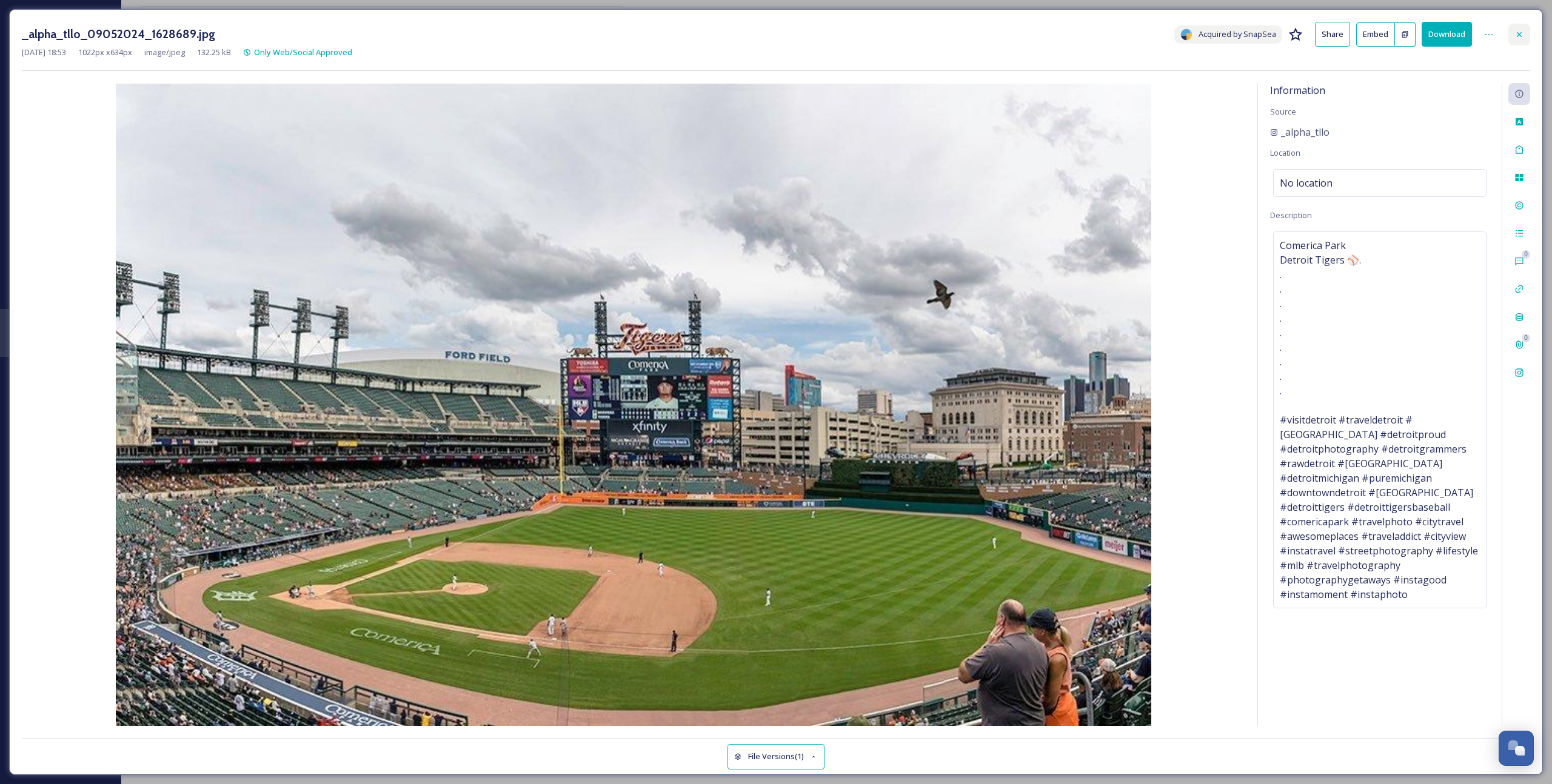
click at [1523, 31] on icon at bounding box center [1519, 34] width 10 height 10
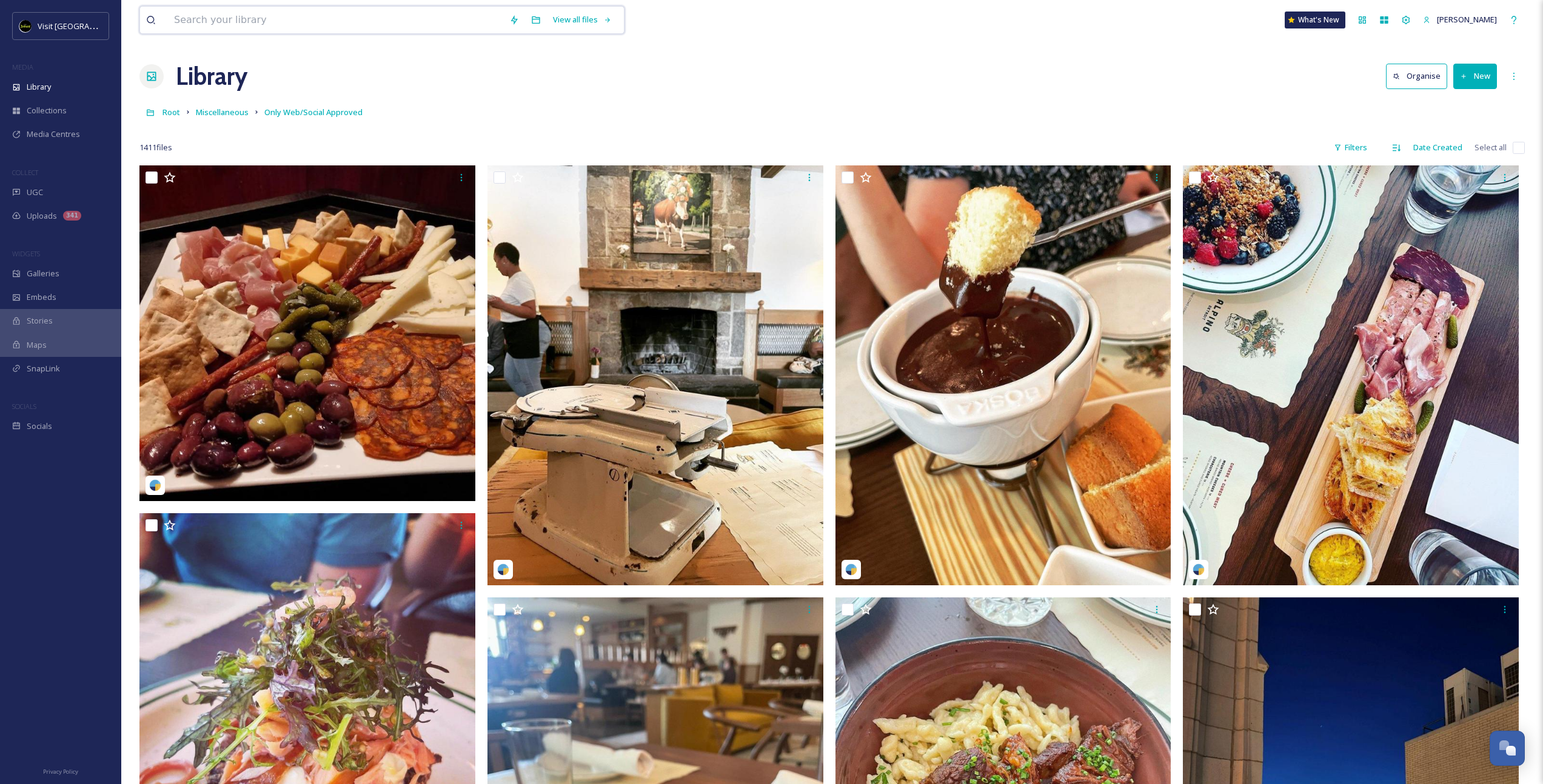
click at [261, 20] on input at bounding box center [335, 20] width 335 height 26
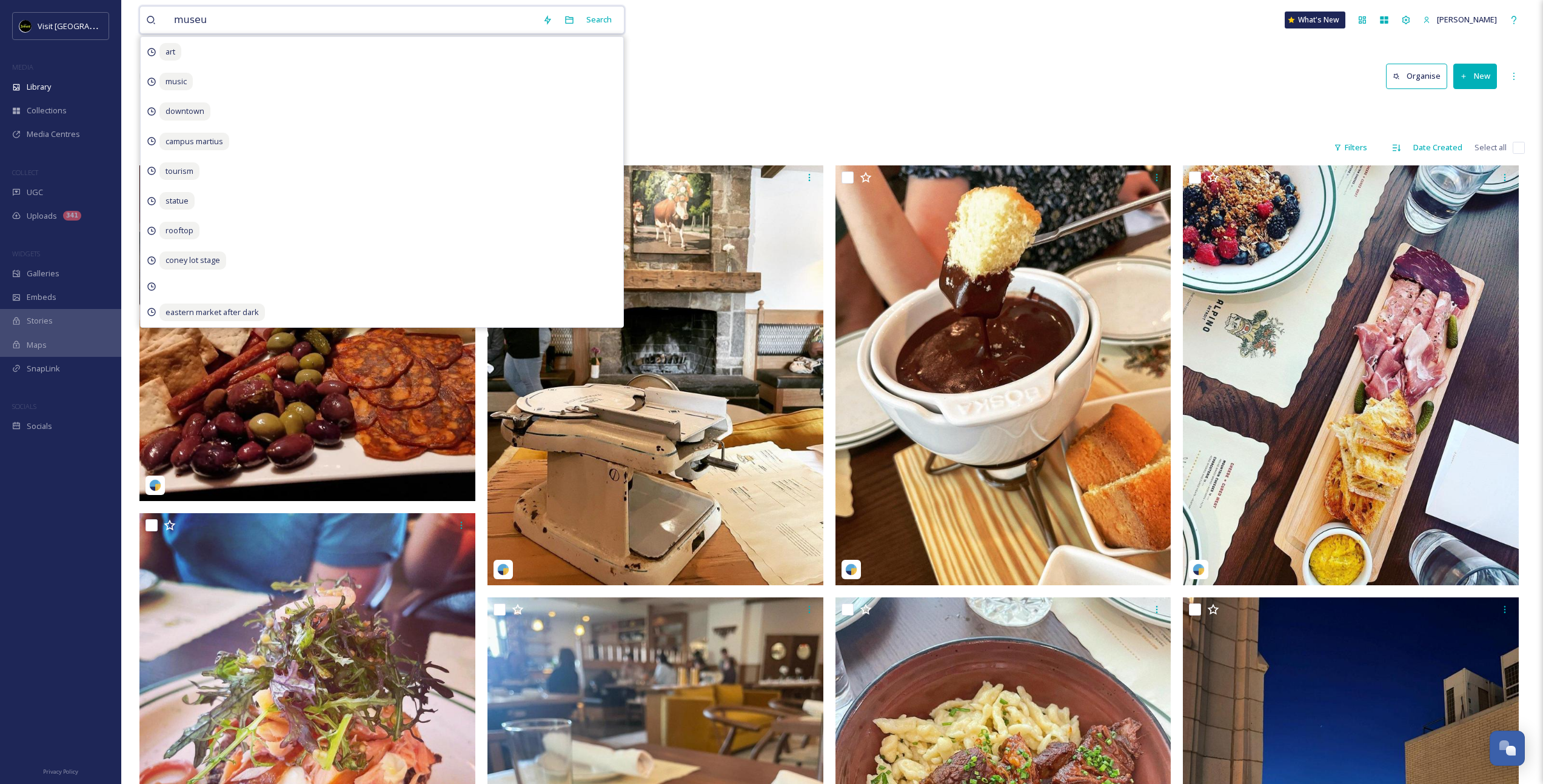
type input "museum"
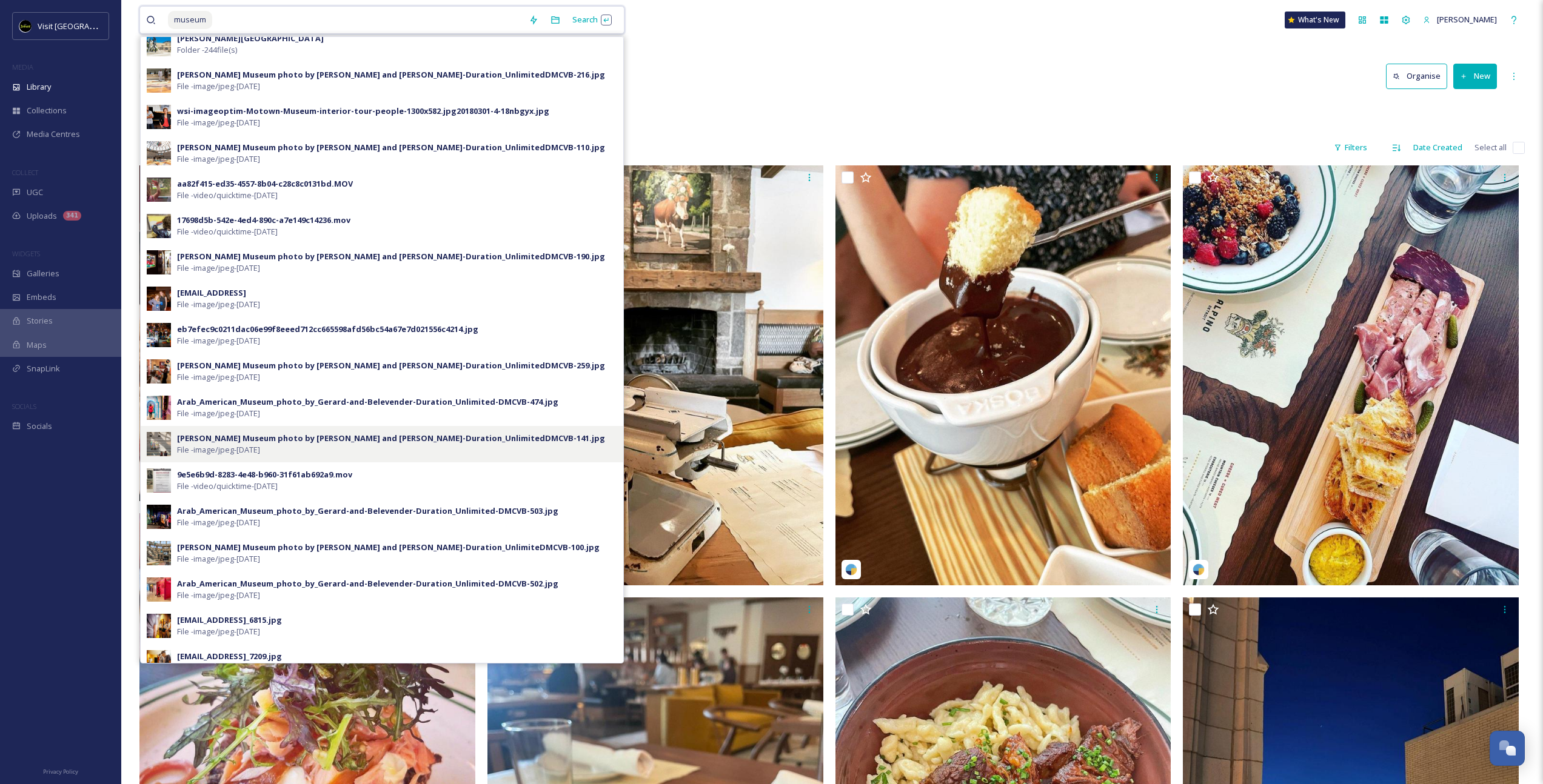
scroll to position [247, 0]
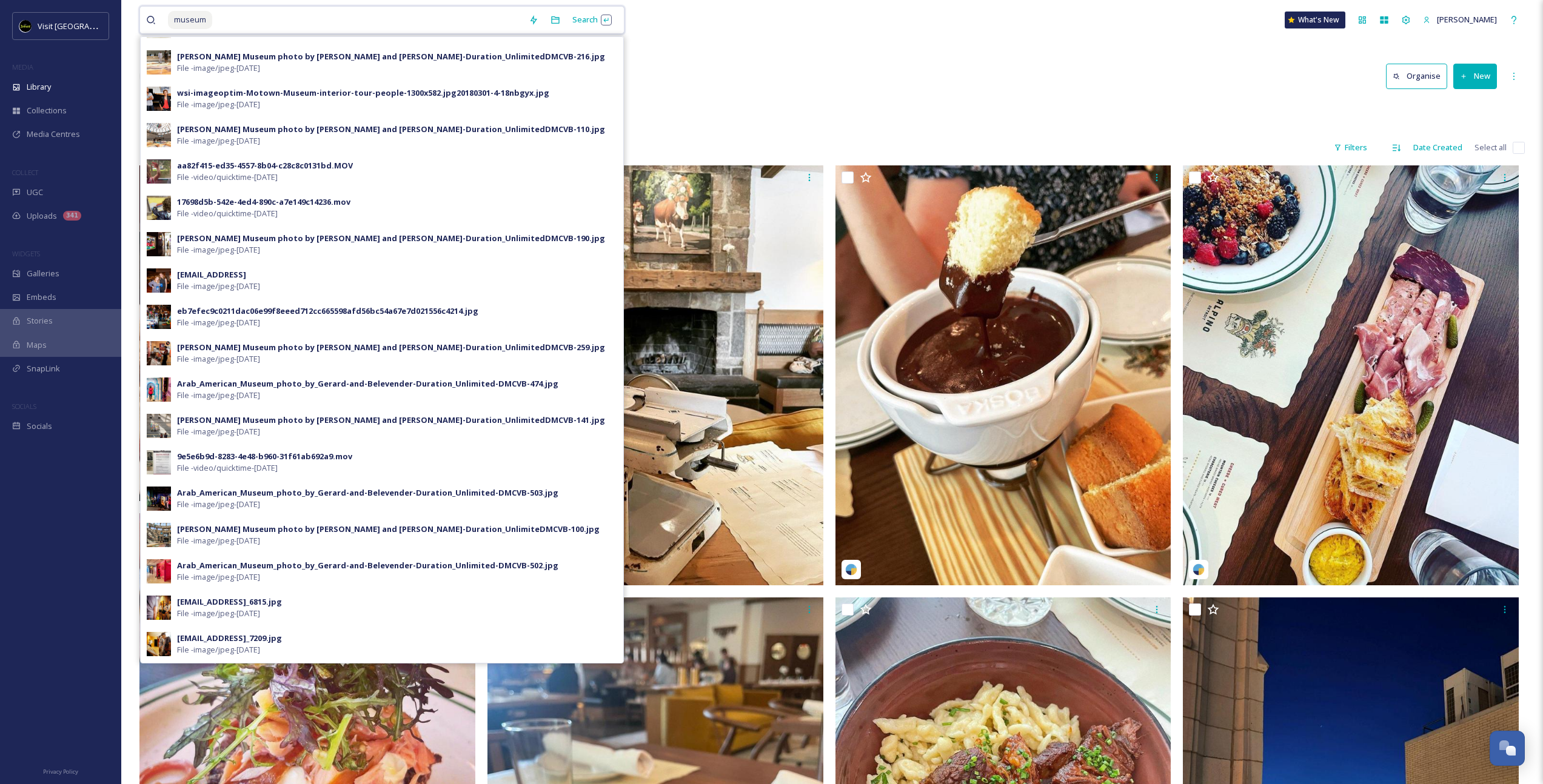
click at [254, 24] on input at bounding box center [368, 20] width 309 height 26
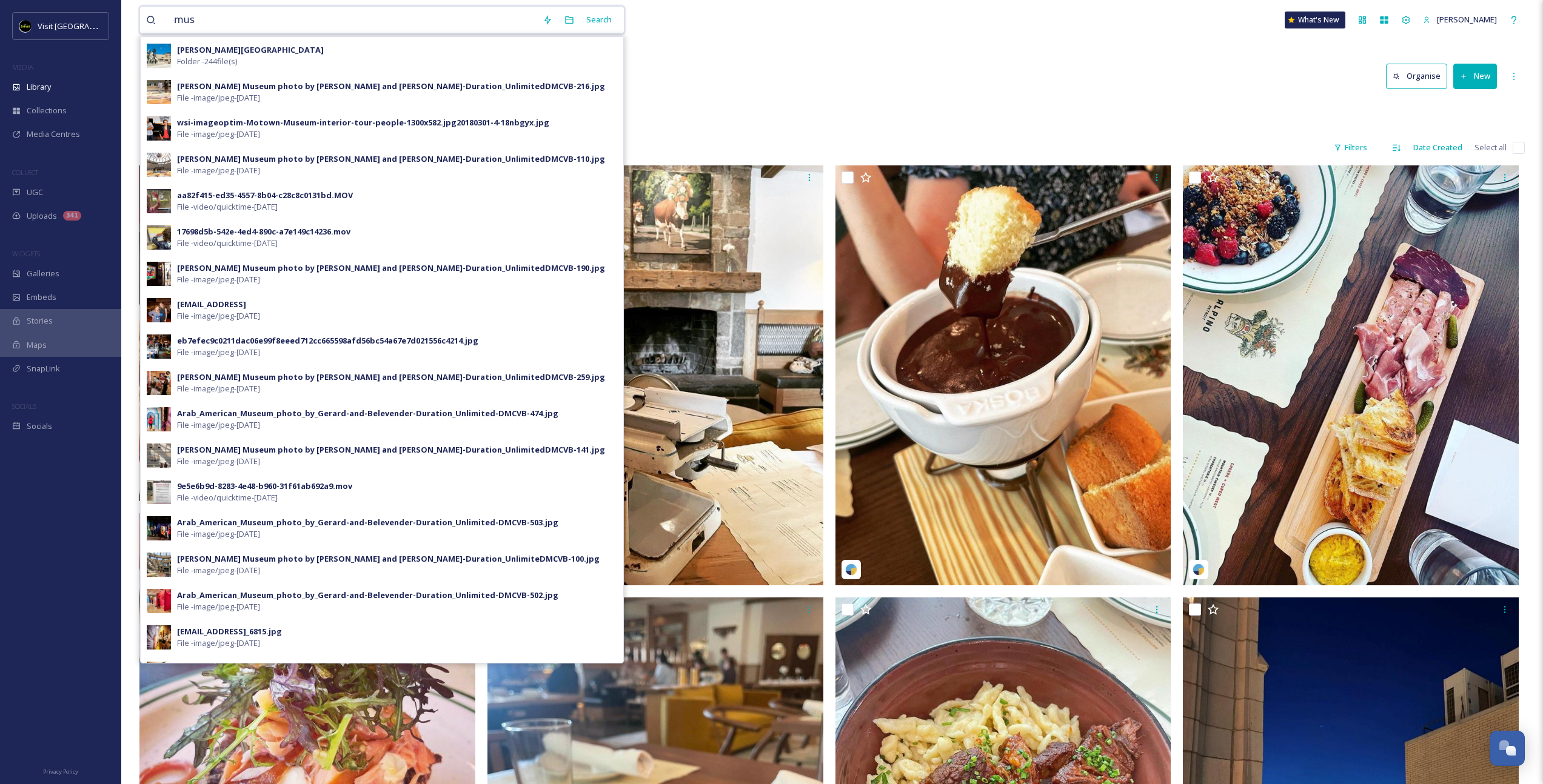
scroll to position [277, 0]
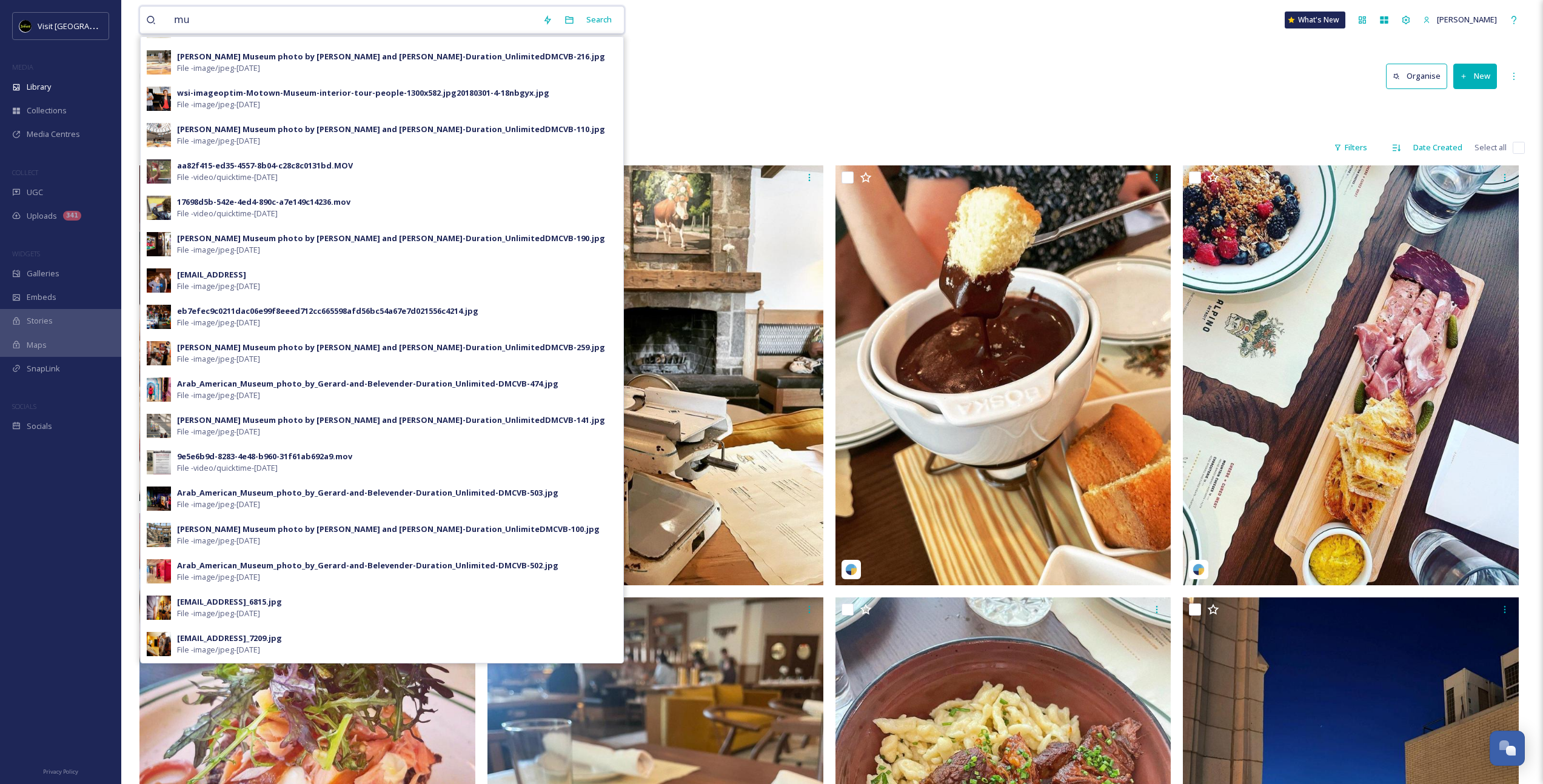
type input "m"
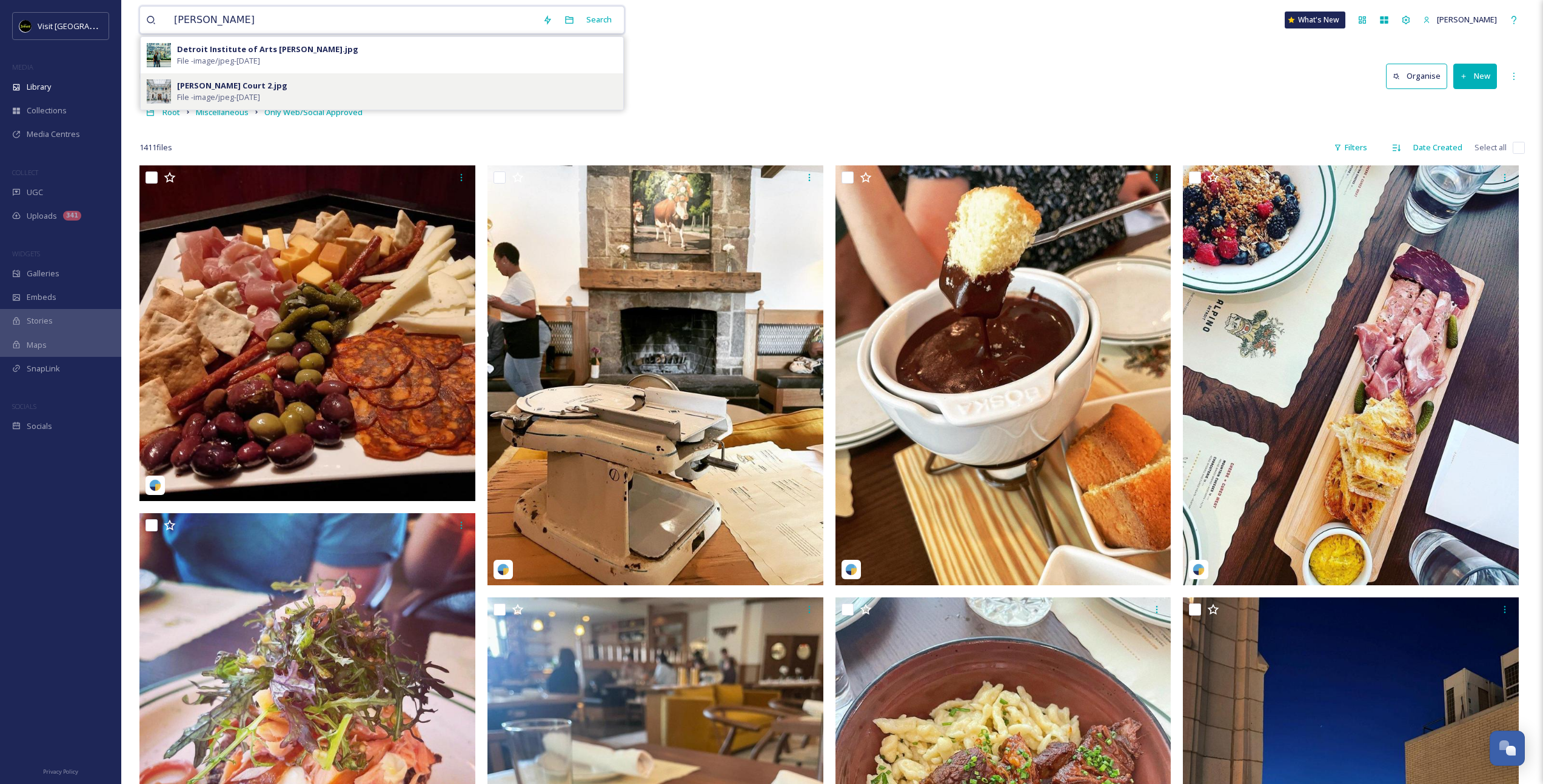
type input "[PERSON_NAME]"
click at [230, 75] on div "[PERSON_NAME] Court 2.jpg File - image/jpeg - [DATE]" at bounding box center [382, 91] width 483 height 36
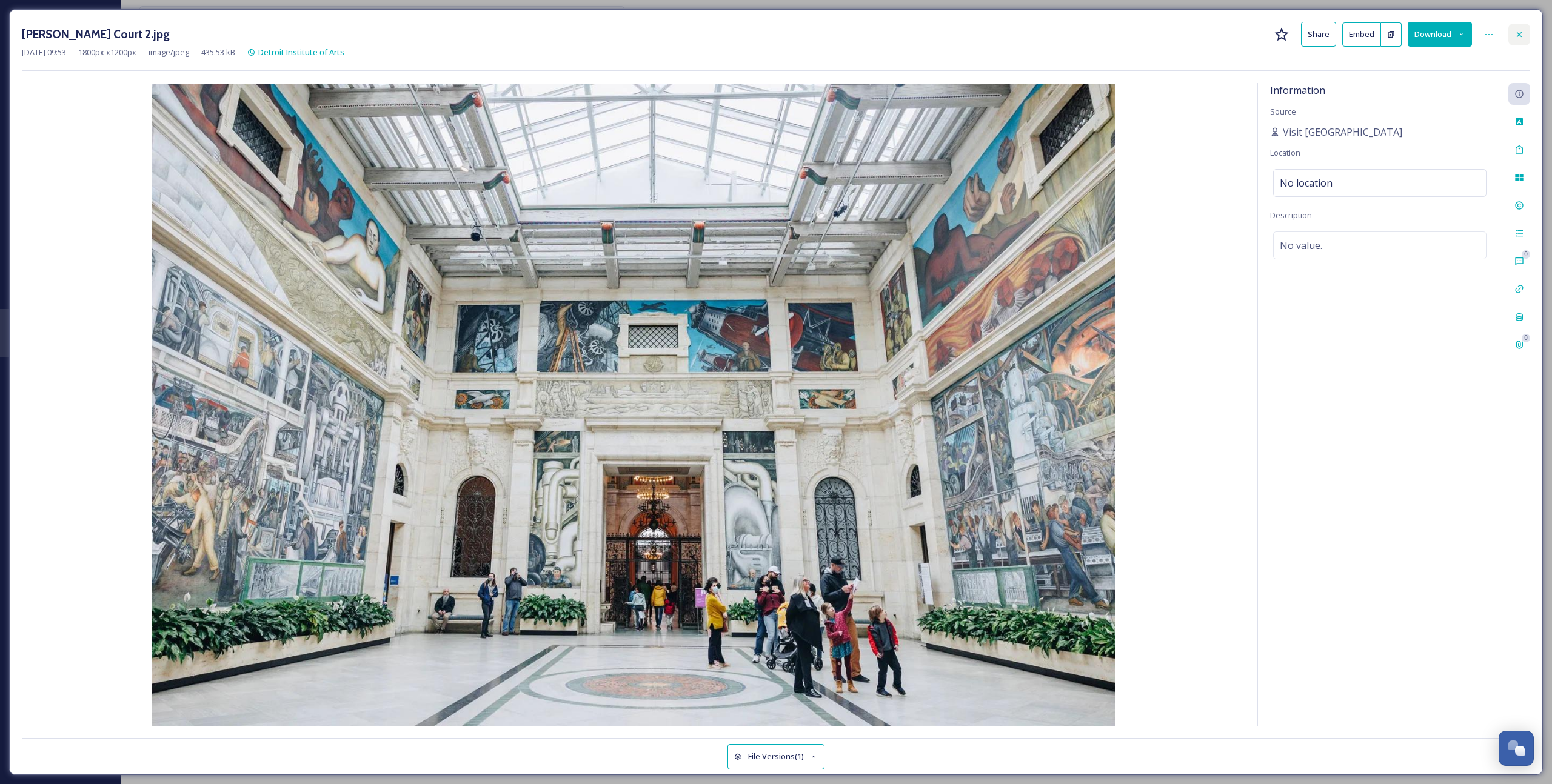
click at [1521, 30] on icon at bounding box center [1519, 34] width 10 height 10
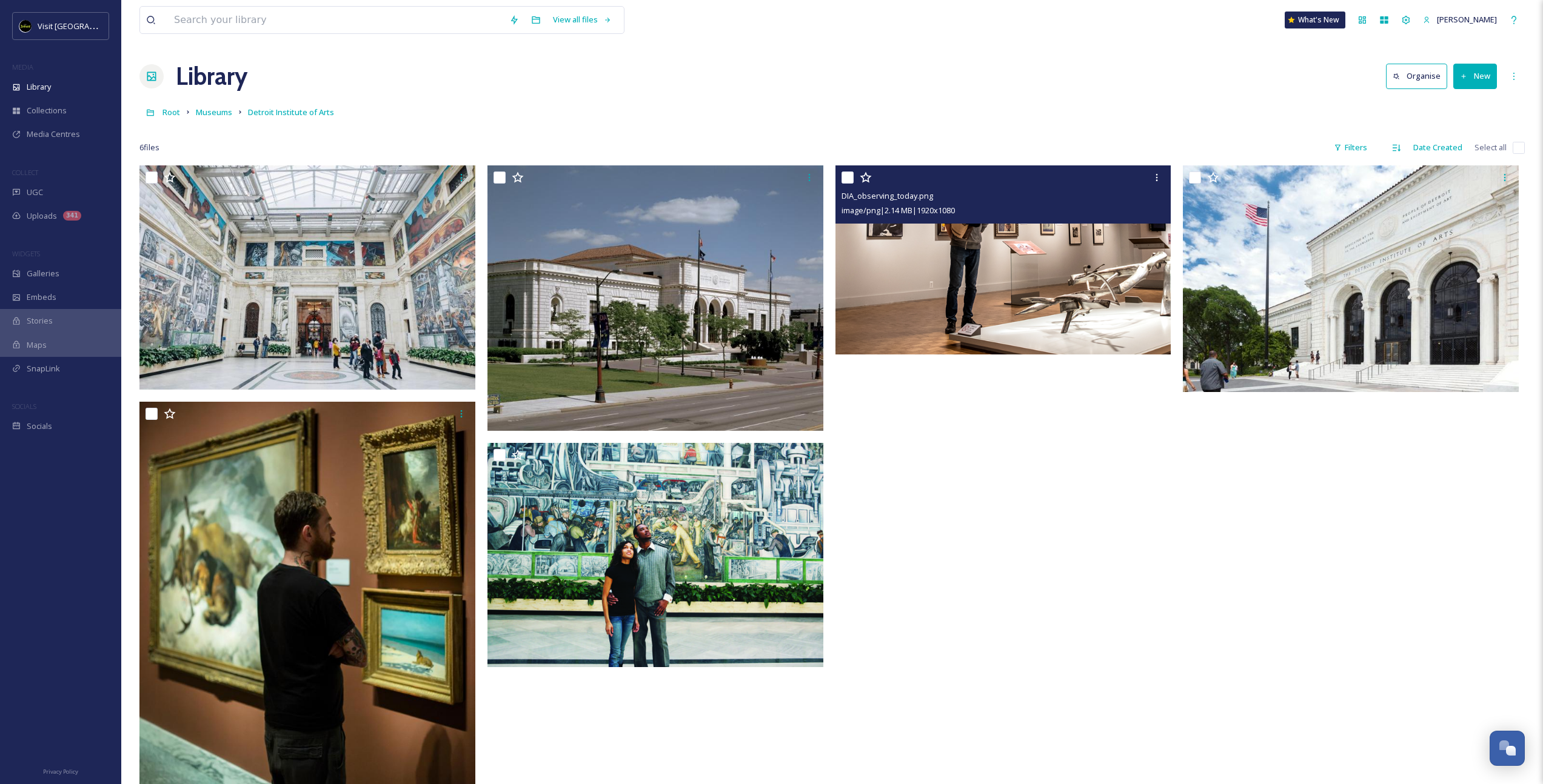
click at [954, 256] on img at bounding box center [1003, 260] width 336 height 189
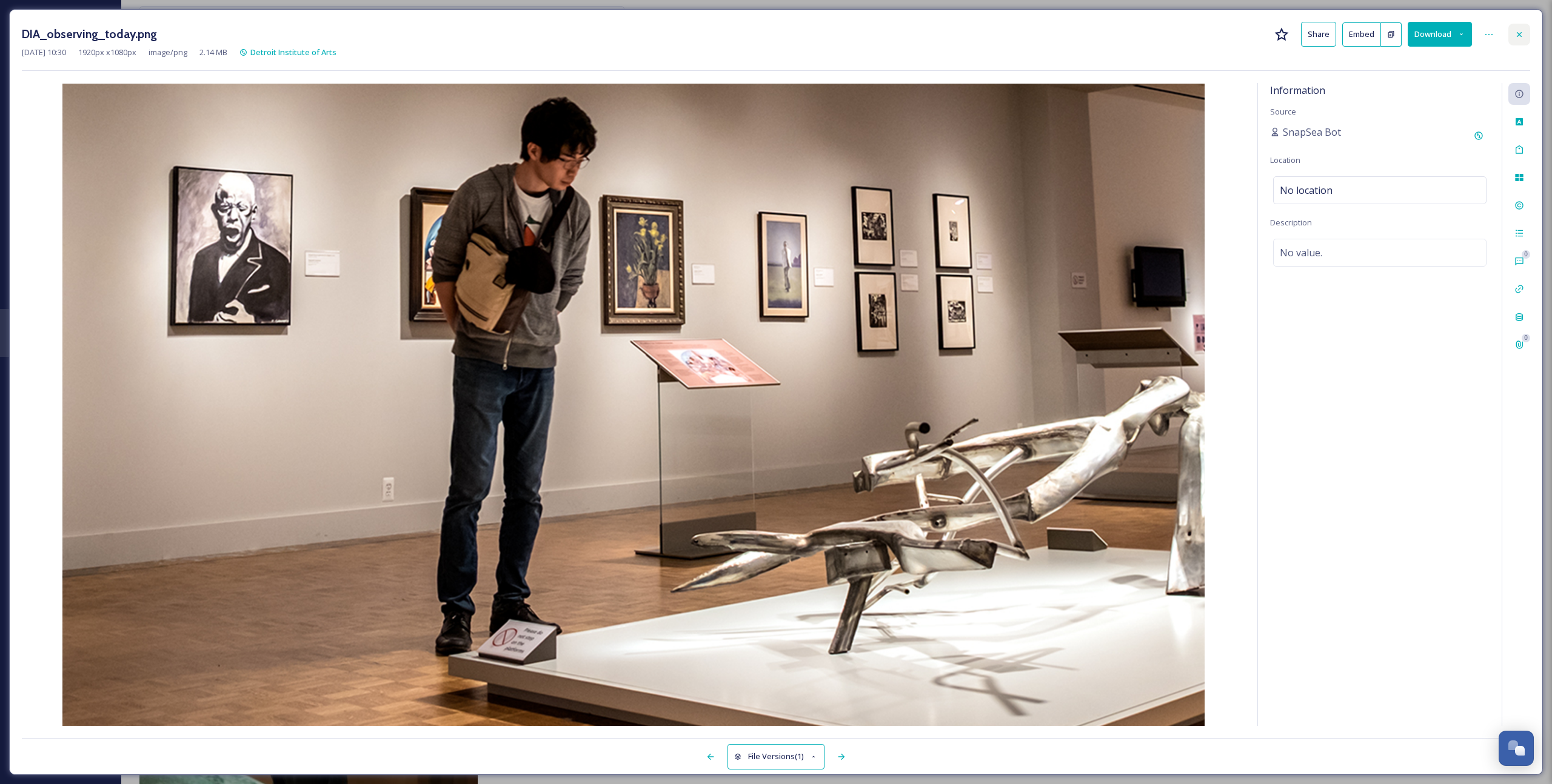
click at [1511, 34] on div at bounding box center [1519, 34] width 22 height 22
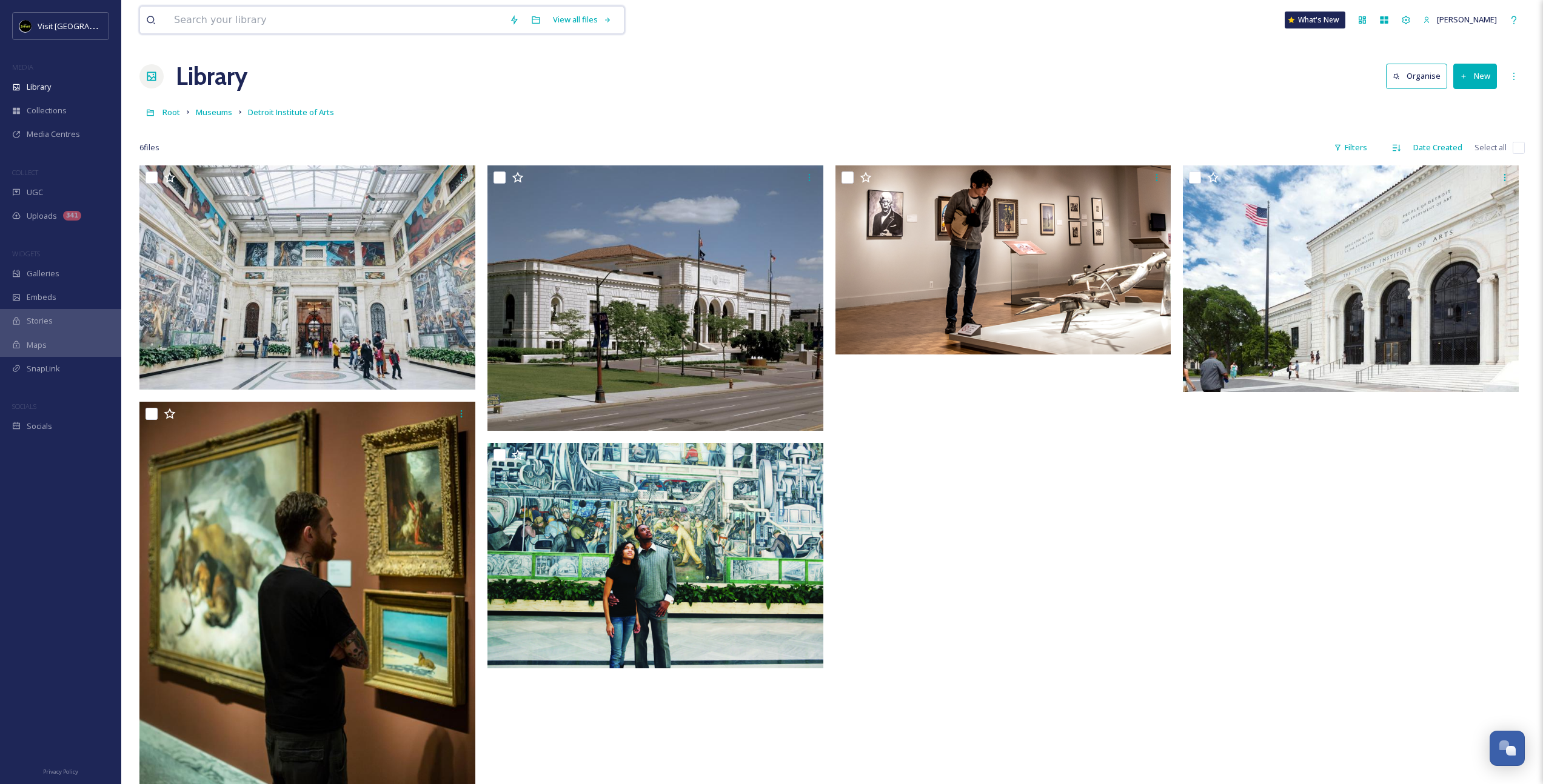
click at [292, 26] on input at bounding box center [335, 20] width 335 height 26
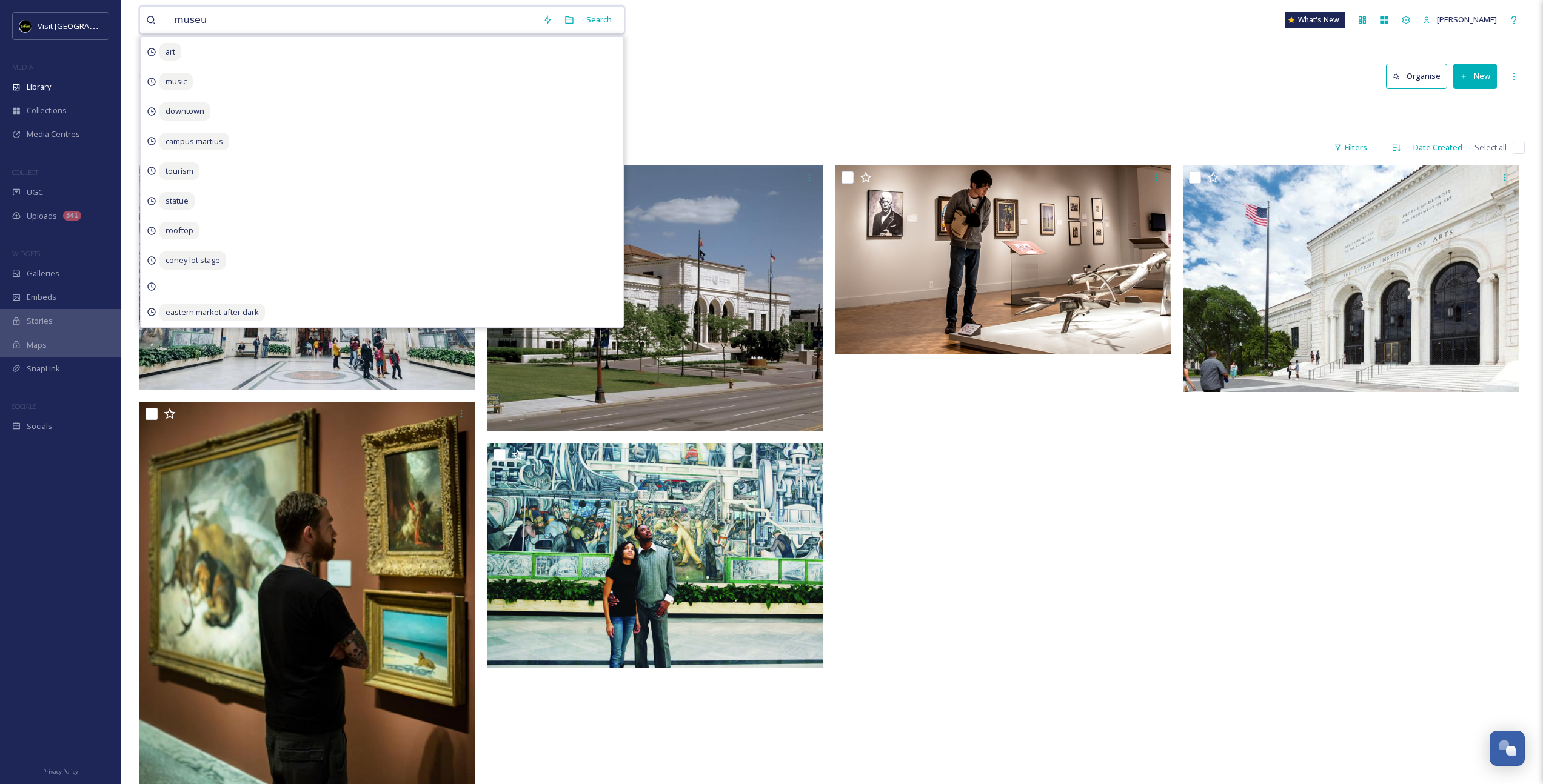
type input "museum"
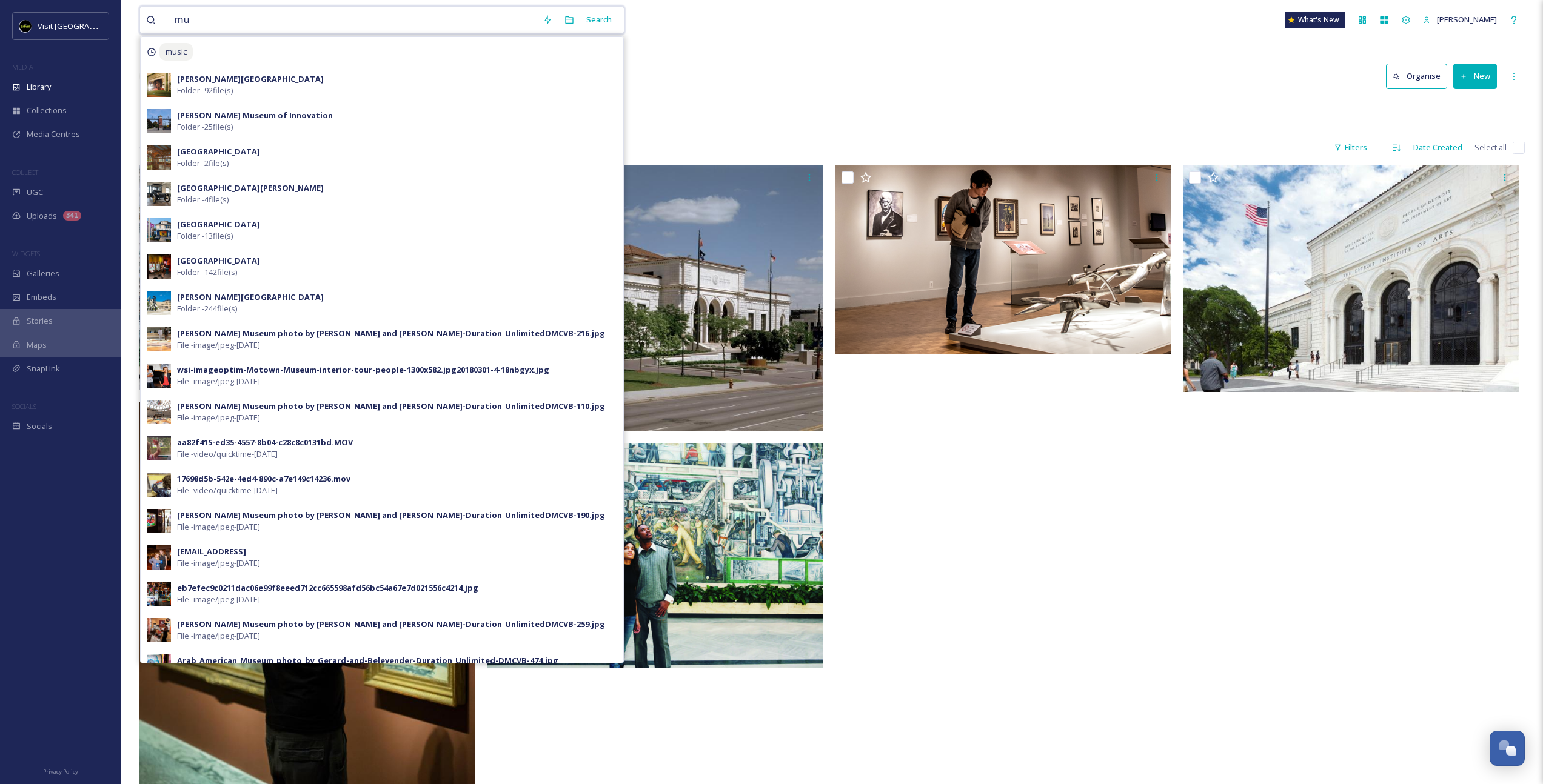
type input "m"
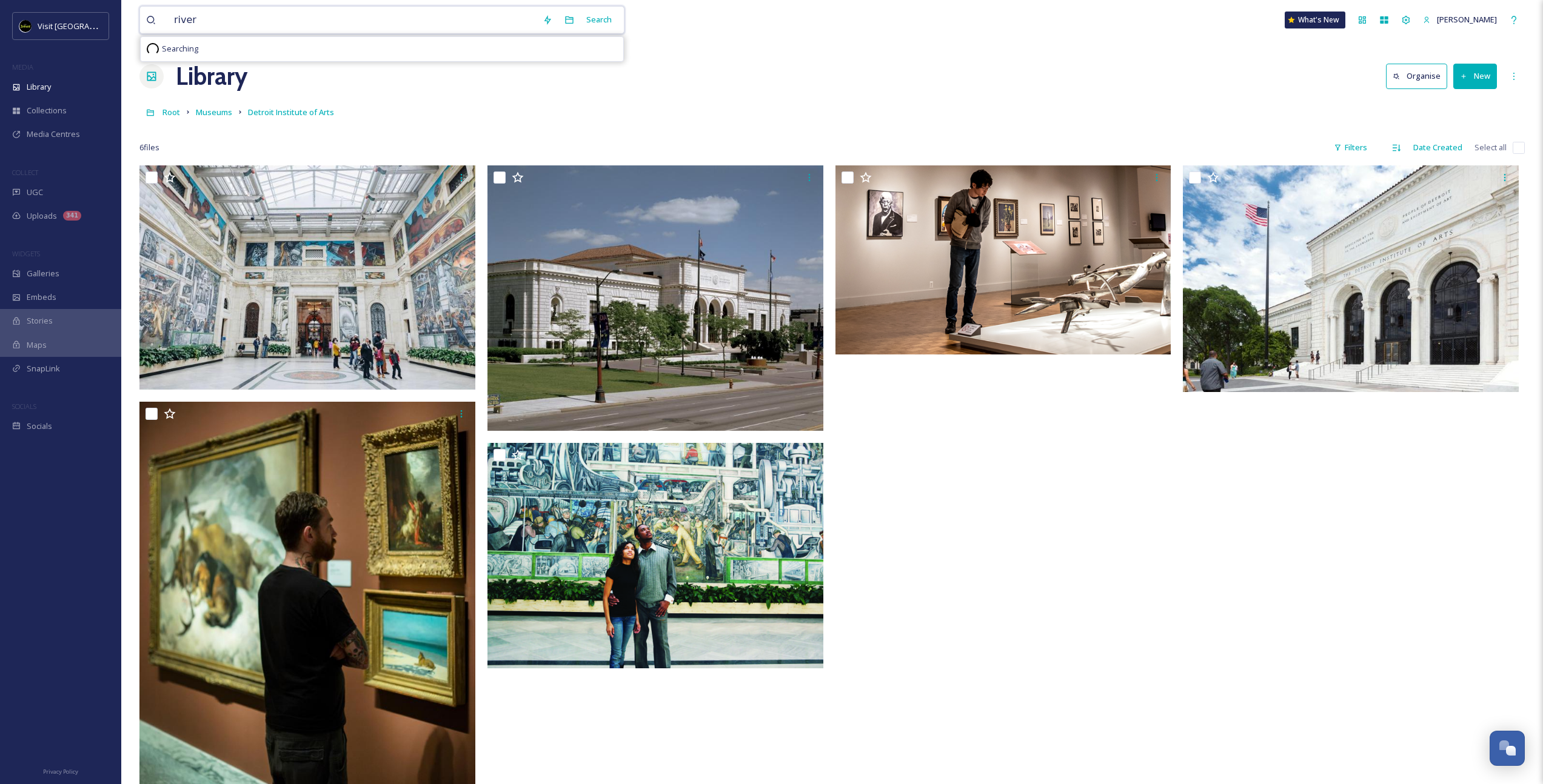
type input "[PERSON_NAME]"
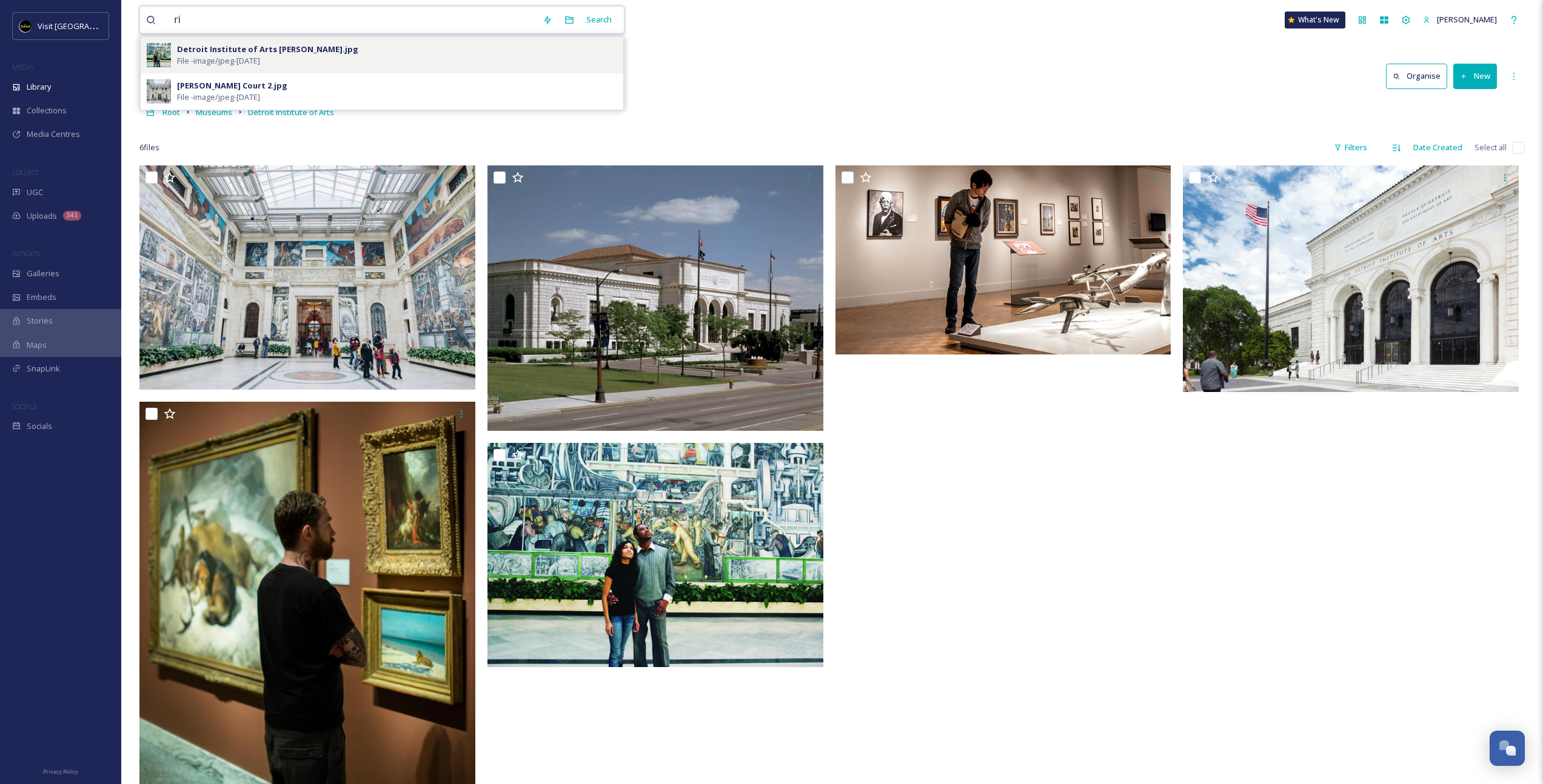
type input "r"
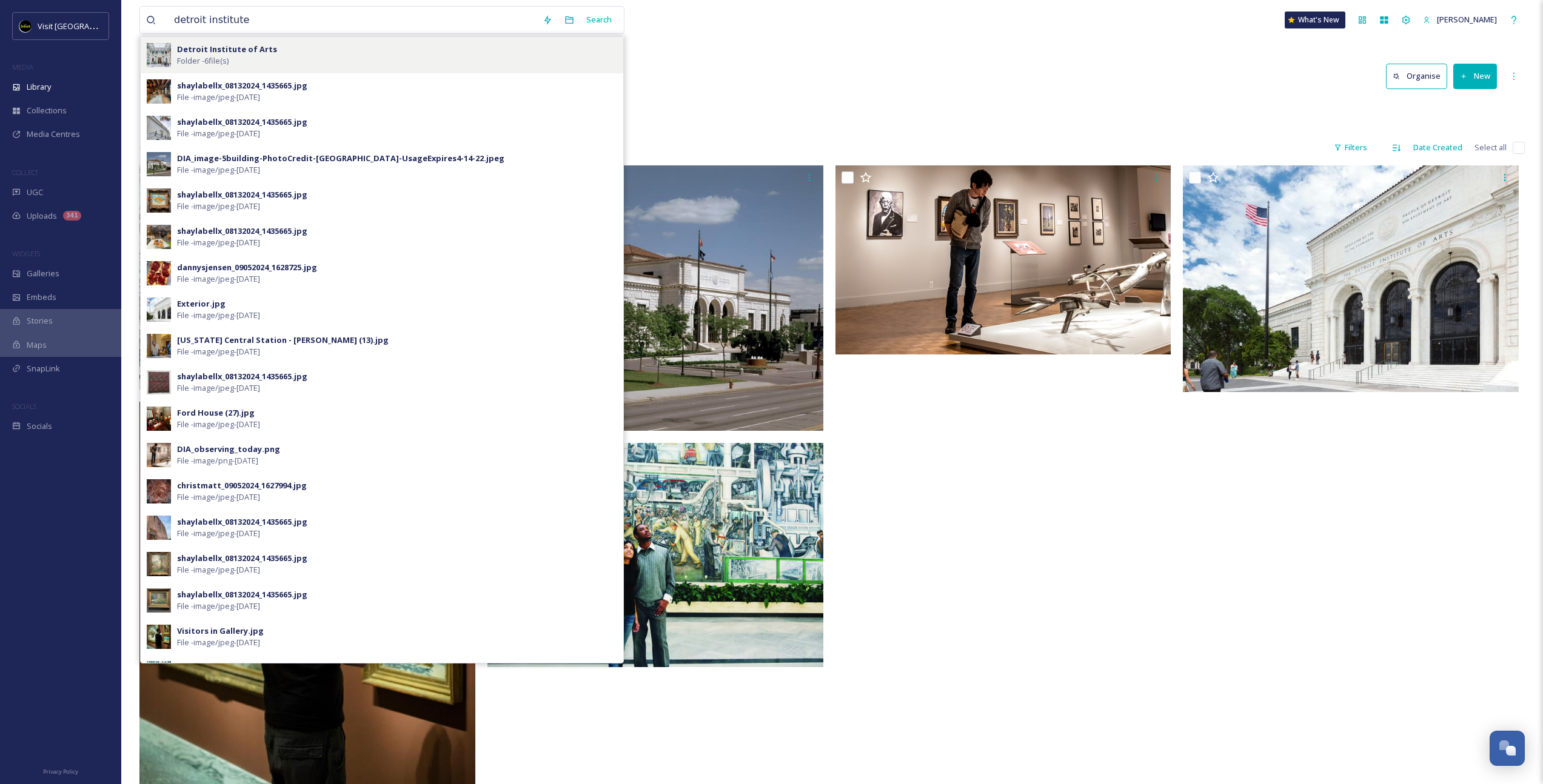
click at [248, 49] on strong "Detroit Institute of Arts" at bounding box center [227, 49] width 100 height 11
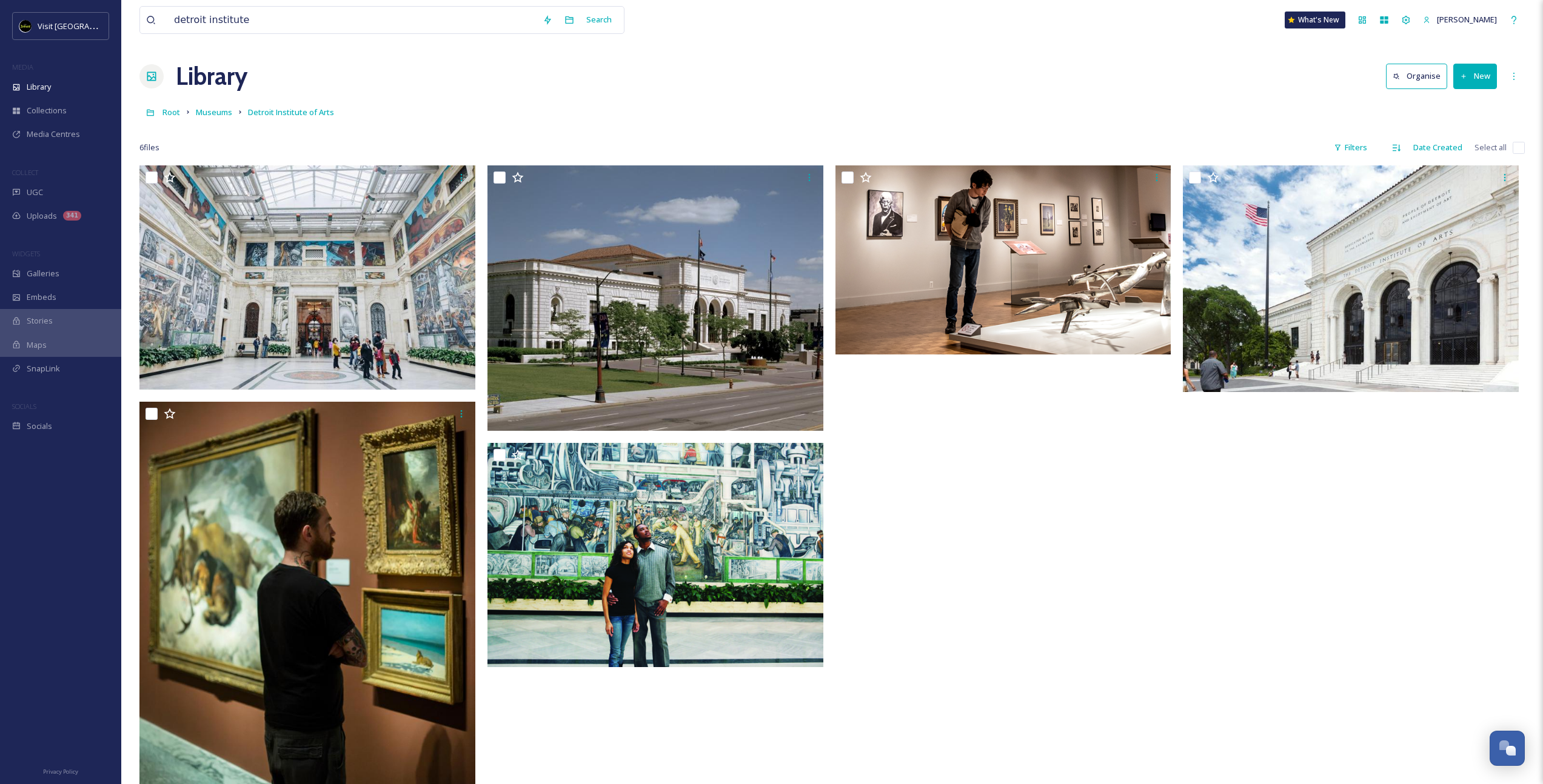
click at [1015, 589] on div at bounding box center [1006, 496] width 342 height 662
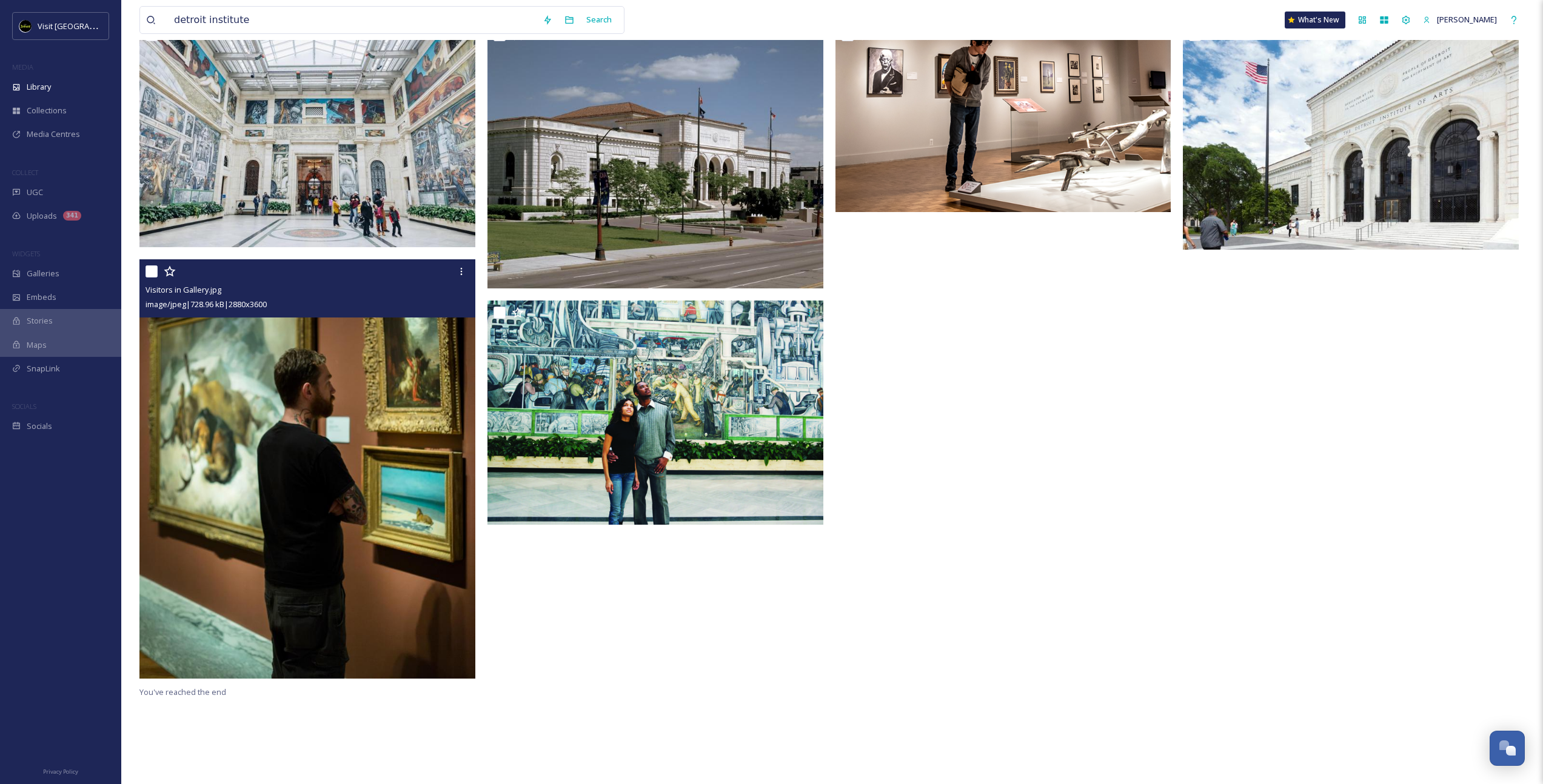
scroll to position [125, 0]
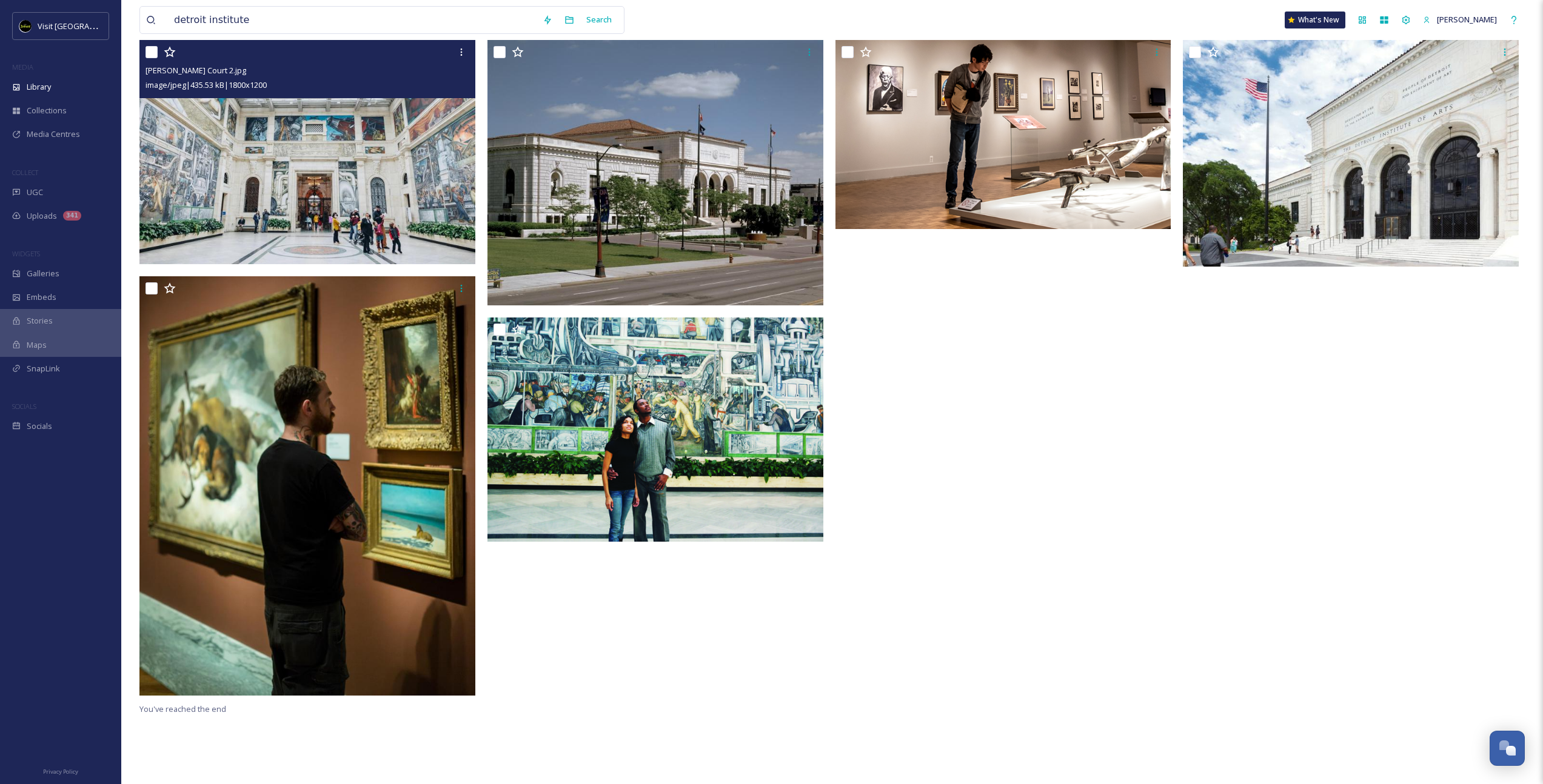
click at [383, 143] on img at bounding box center [307, 152] width 336 height 224
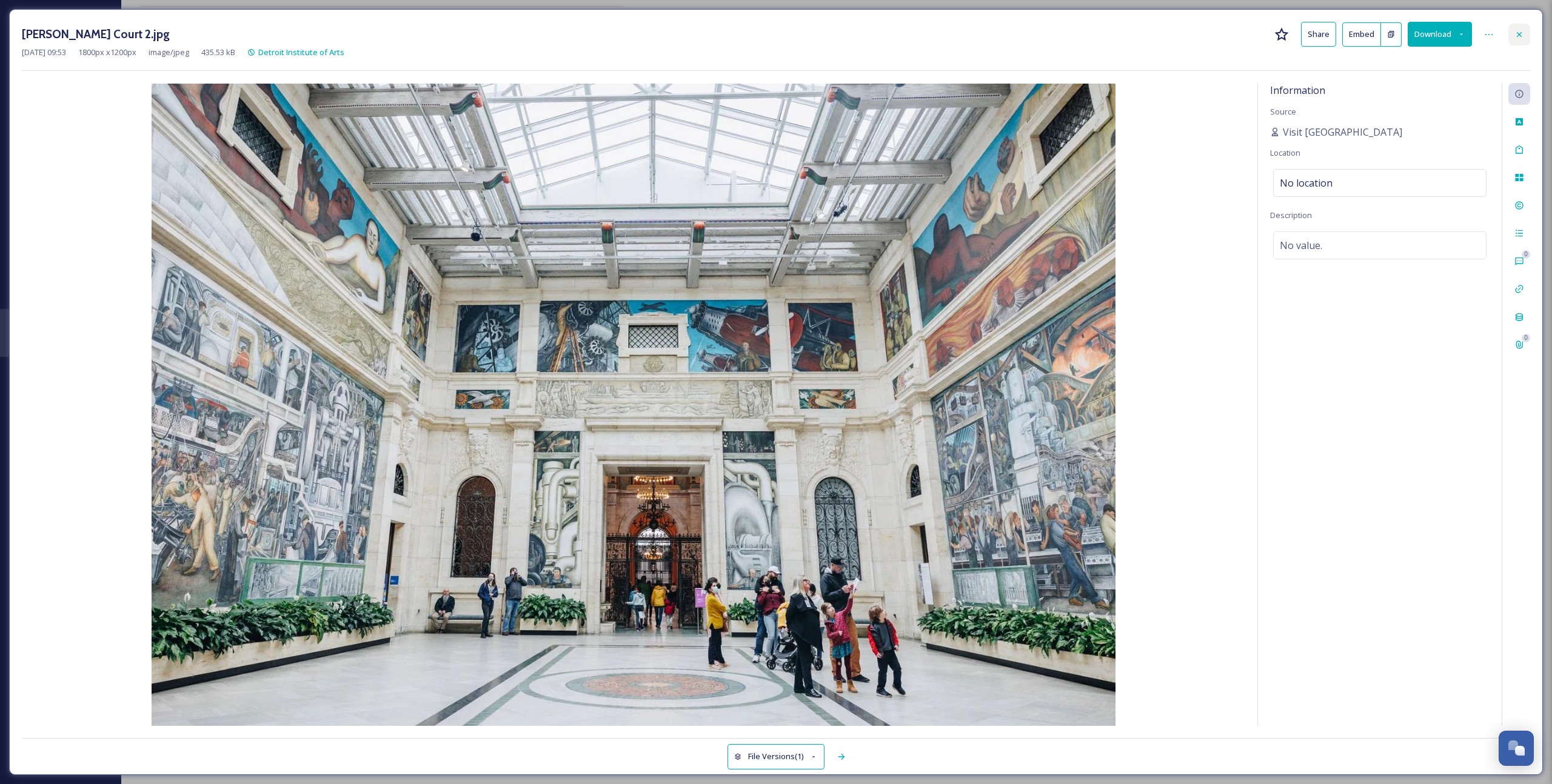
click at [1520, 34] on icon at bounding box center [1519, 34] width 10 height 10
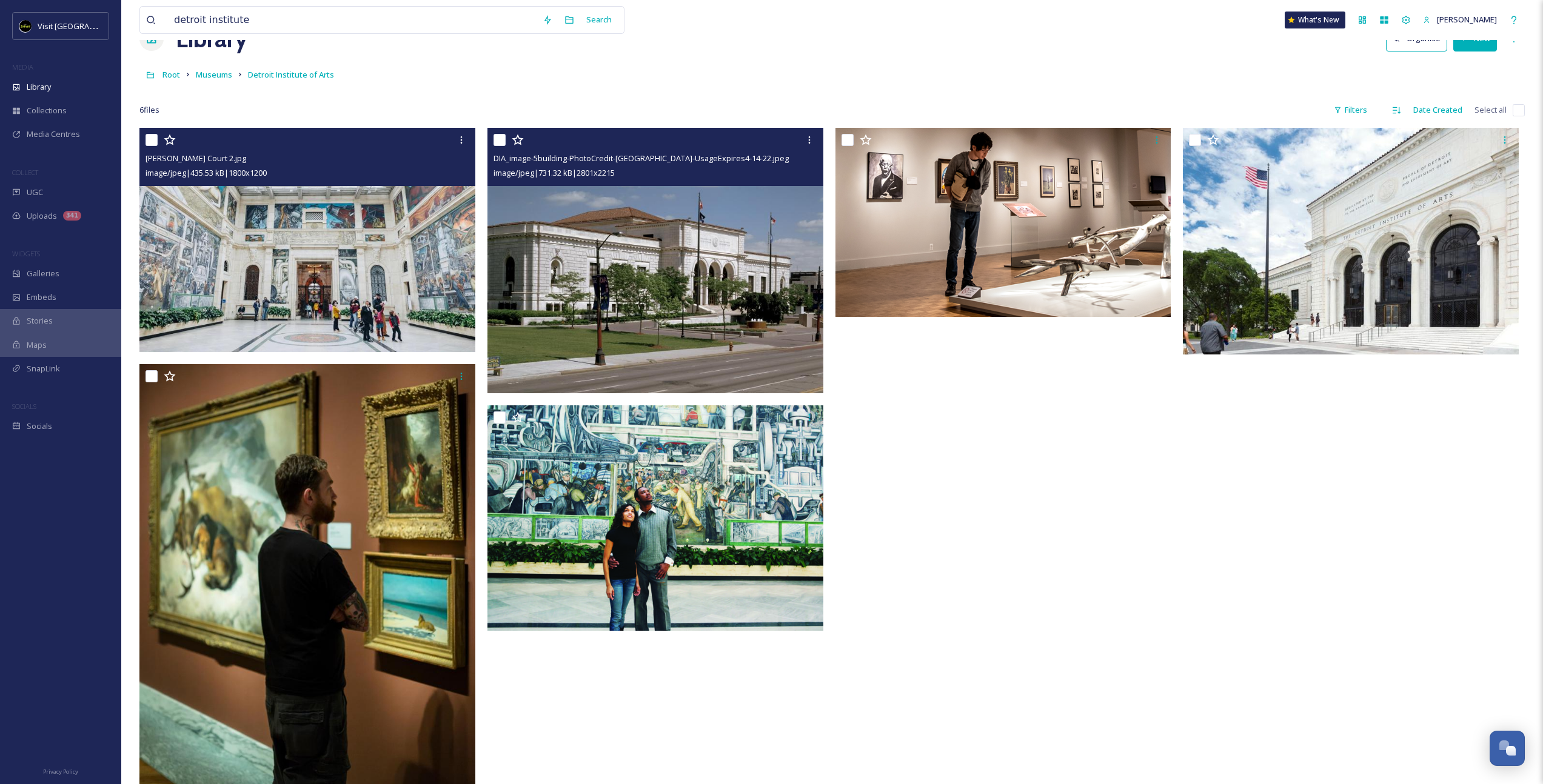
scroll to position [36, 0]
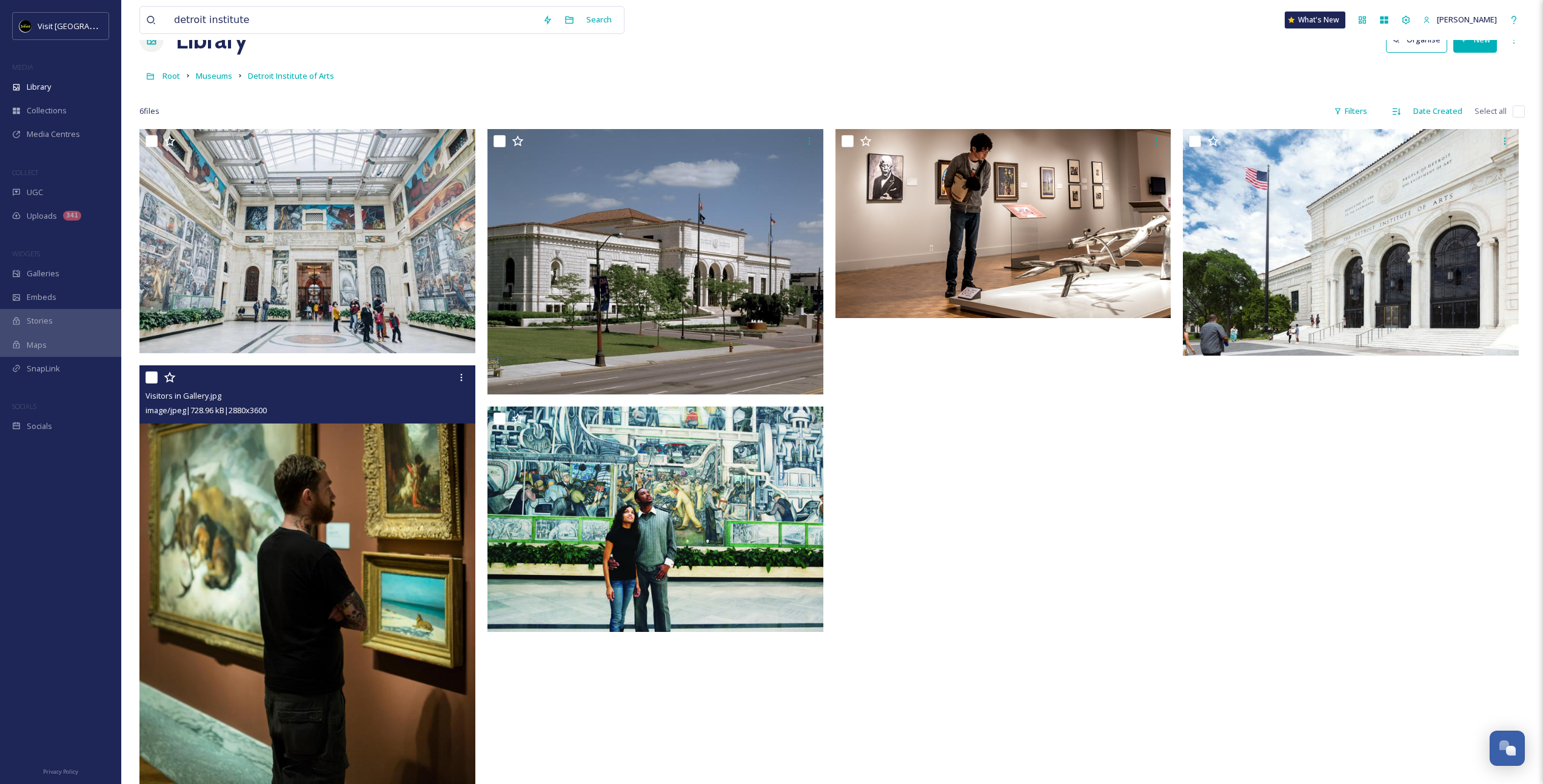
click at [336, 498] on img at bounding box center [307, 575] width 336 height 420
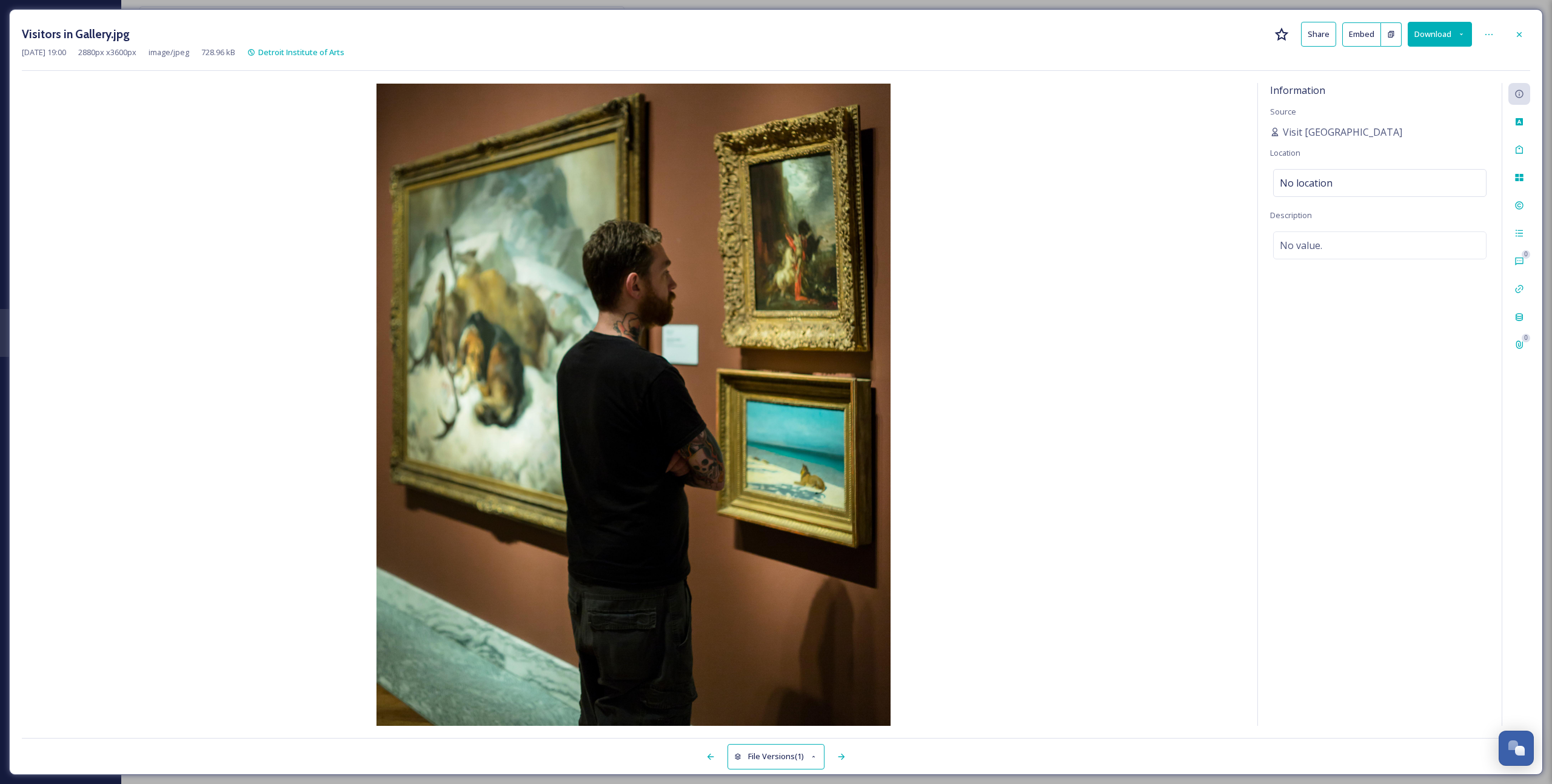
drag, startPoint x: 1518, startPoint y: 36, endPoint x: 1442, endPoint y: 59, distance: 79.4
click at [1518, 36] on icon at bounding box center [1519, 34] width 10 height 10
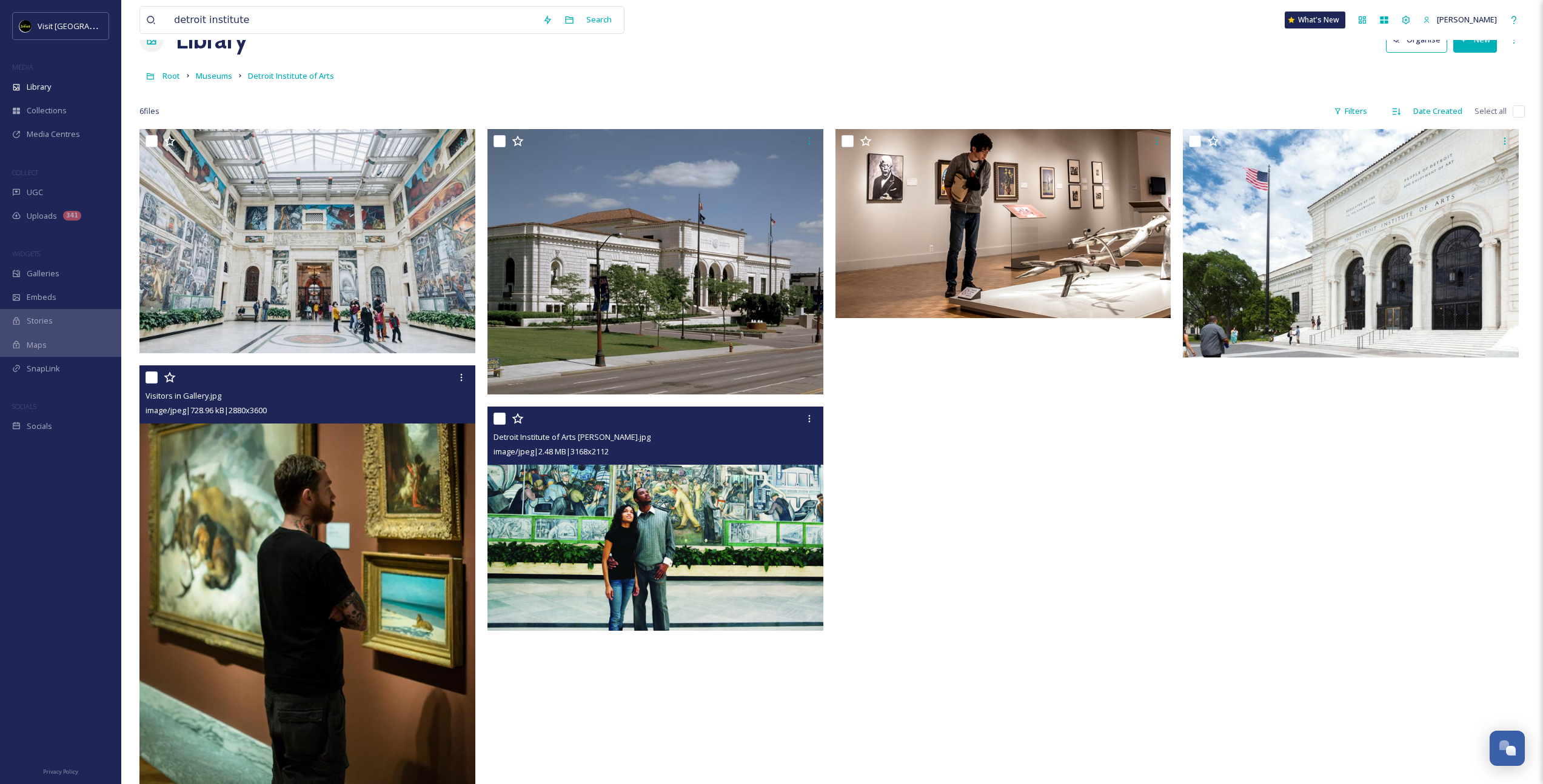
click at [780, 568] on img at bounding box center [655, 519] width 336 height 224
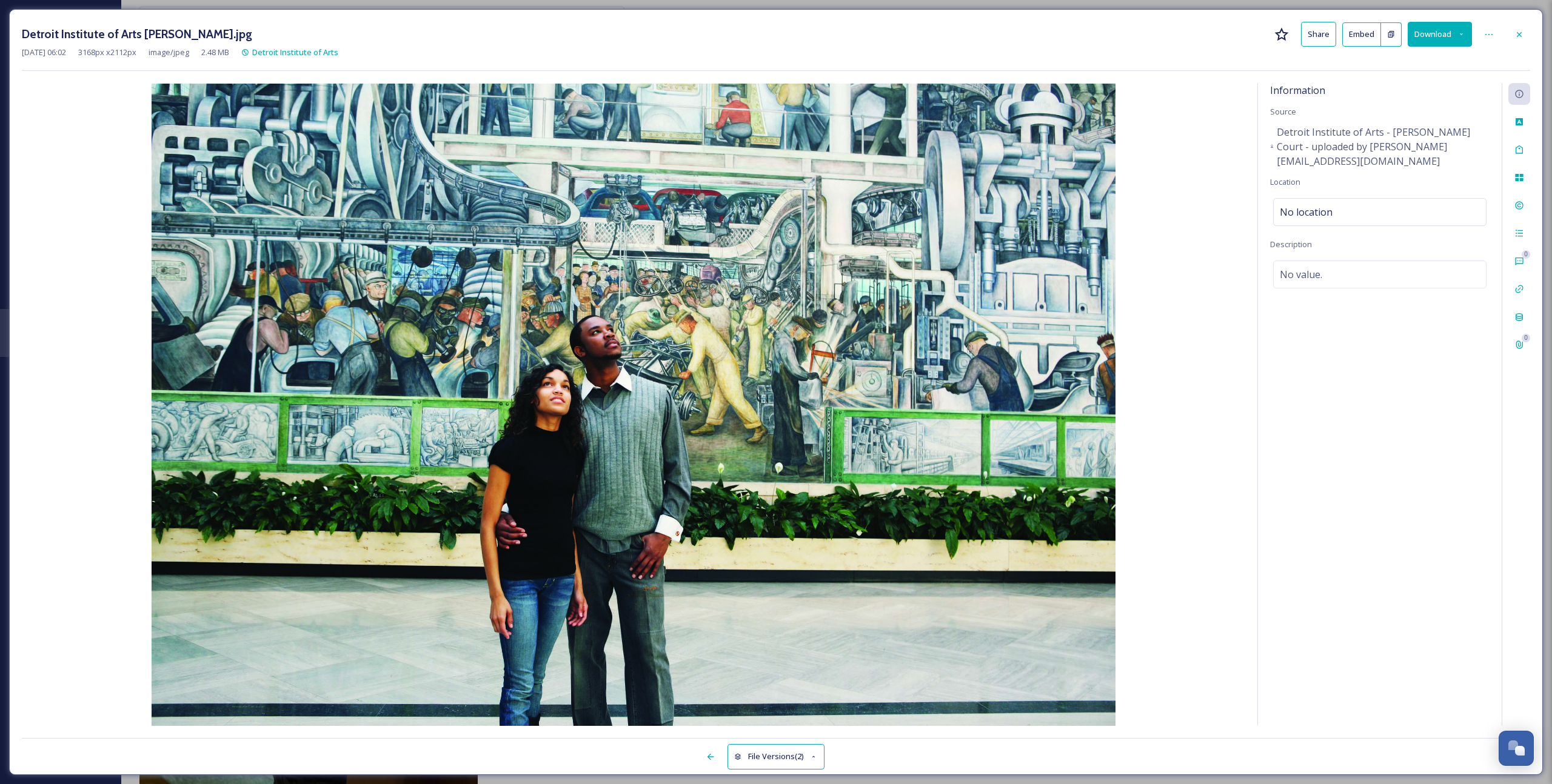
click at [1428, 34] on button "Download" at bounding box center [1439, 34] width 64 height 25
click at [1381, 72] on div "Download Original (3168 x 2112)" at bounding box center [1408, 62] width 127 height 24
click at [4, 9] on div "Detroit Institute of Arts [PERSON_NAME].jpg Share Embed Download [DATE] 06:02 3…" at bounding box center [776, 392] width 1552 height 784
click at [1516, 34] on icon at bounding box center [1519, 34] width 10 height 10
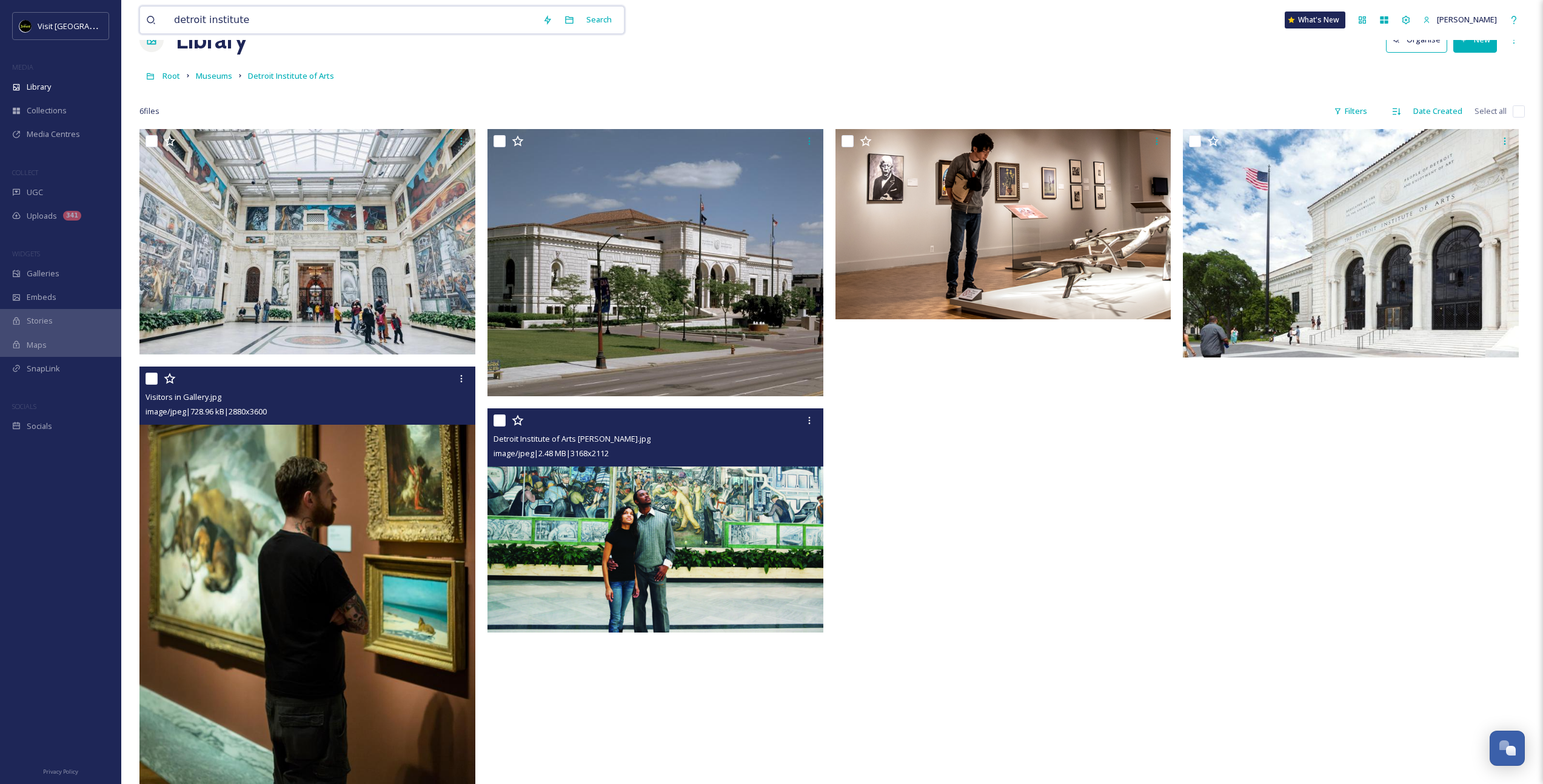
click at [254, 26] on input "detroit institute" at bounding box center [352, 20] width 368 height 26
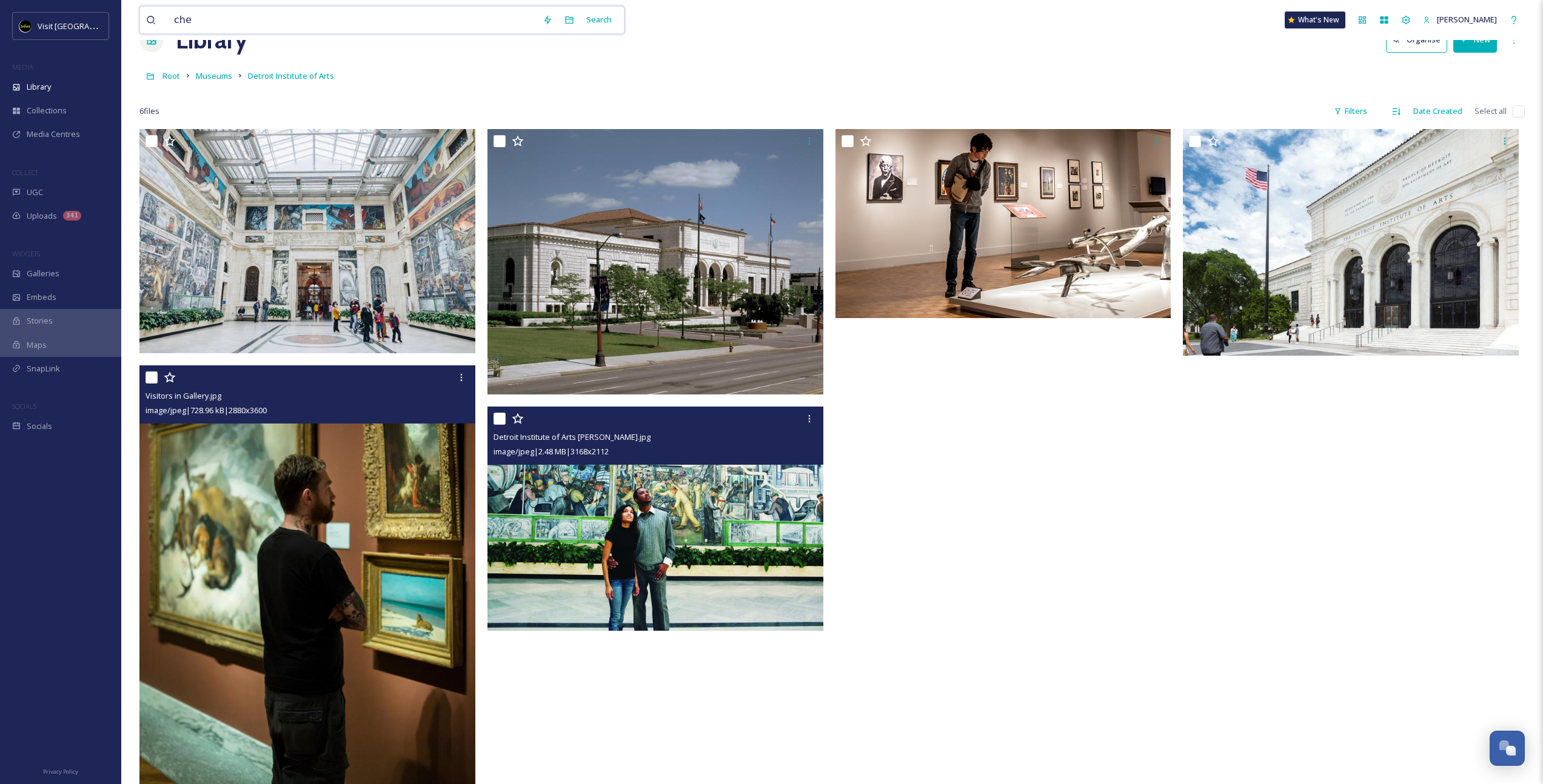
type input "chef"
type input "\"
